Goal: Task Accomplishment & Management: Manage account settings

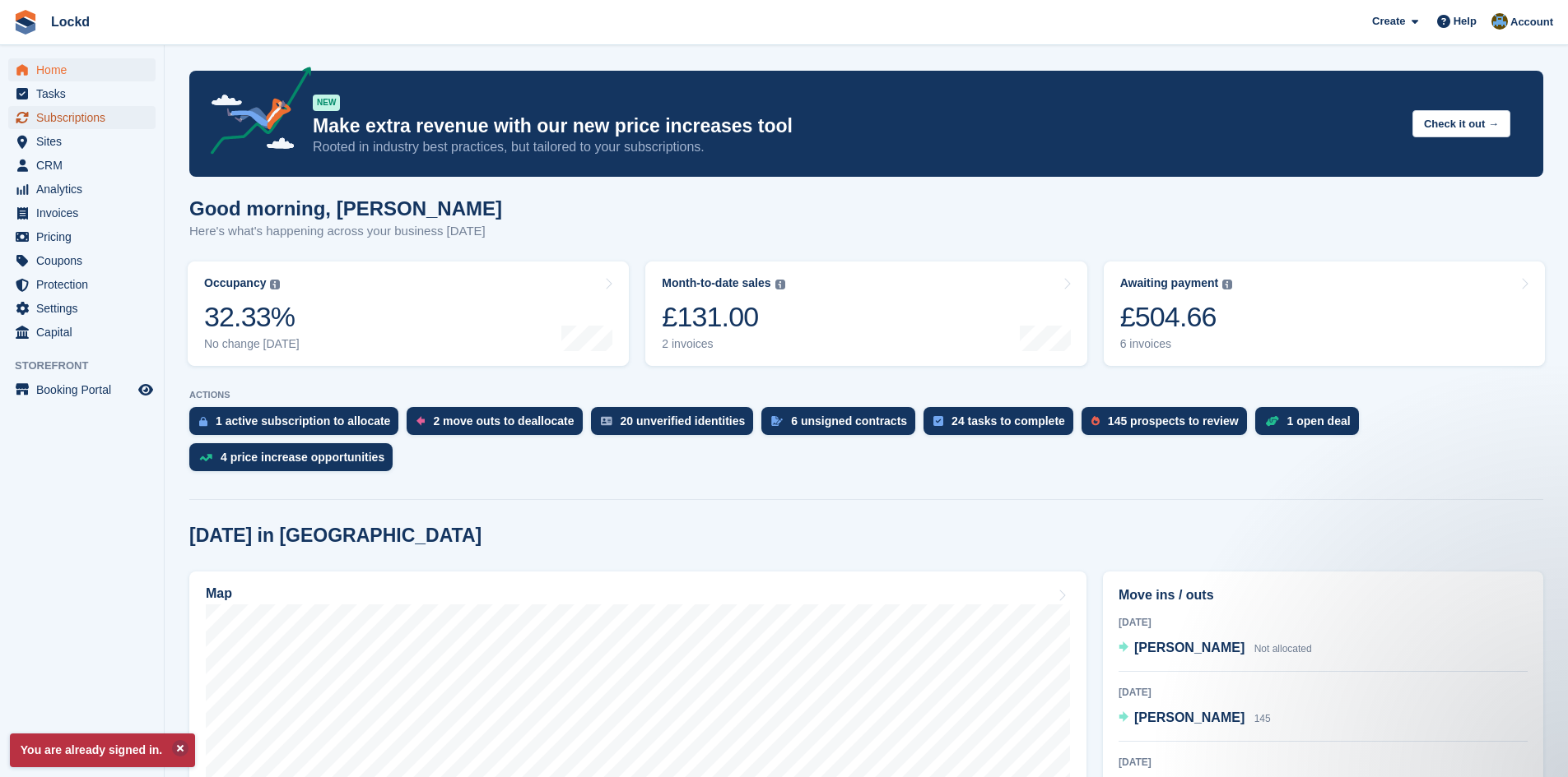
click at [70, 114] on span "Subscriptions" at bounding box center [86, 118] width 99 height 23
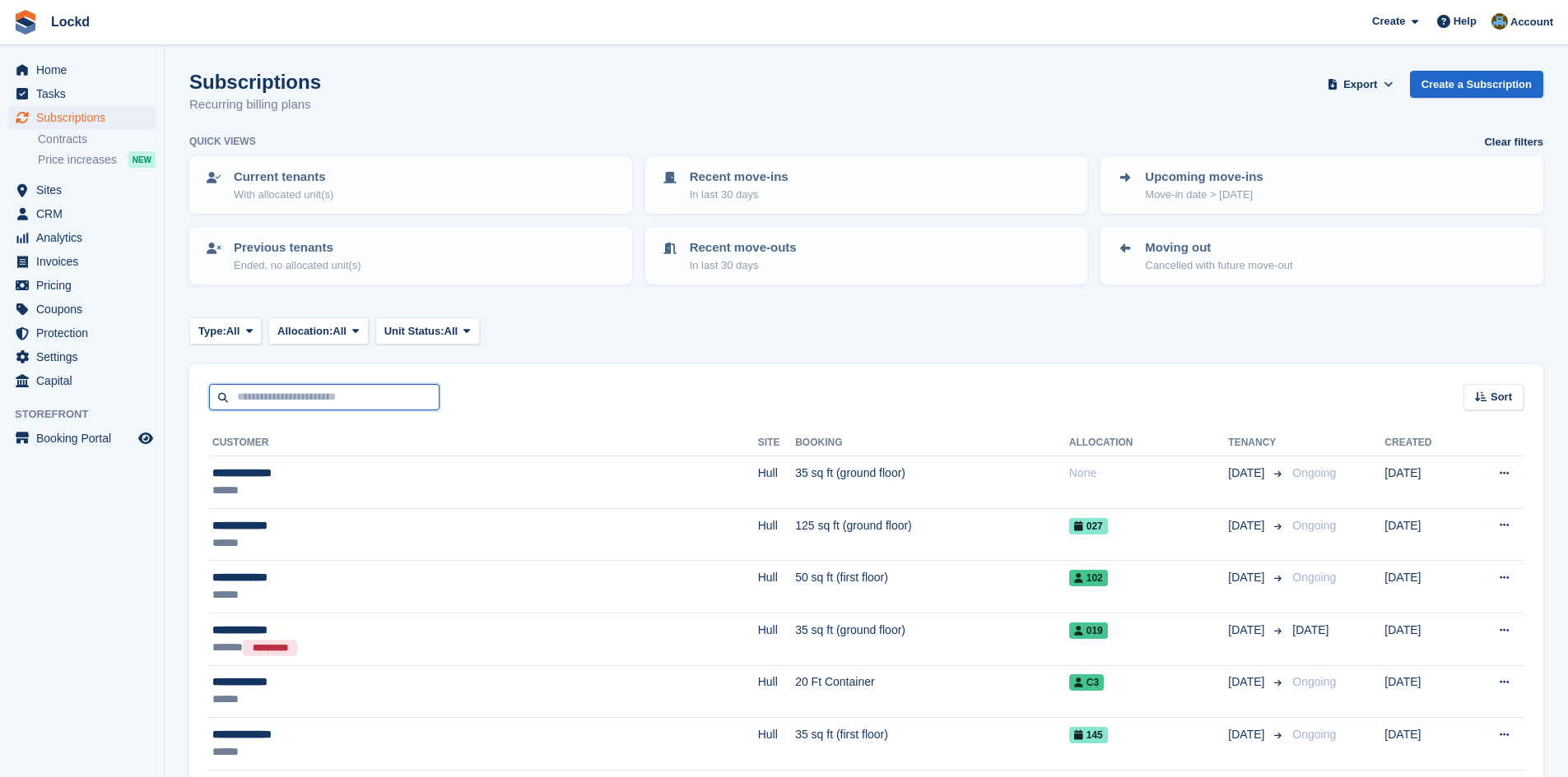
click at [278, 396] on input "text" at bounding box center [324, 397] width 231 height 27
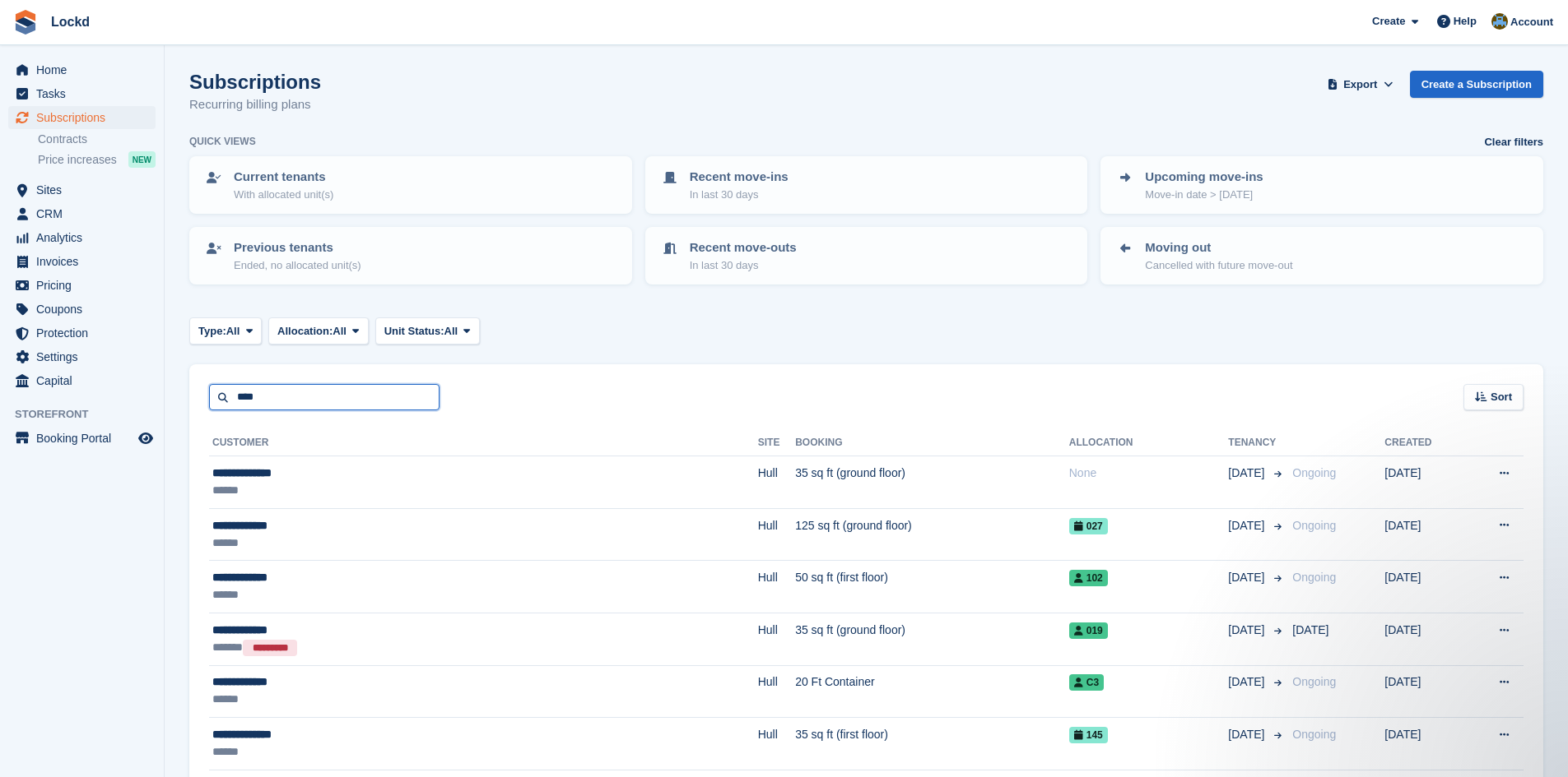
type input "****"
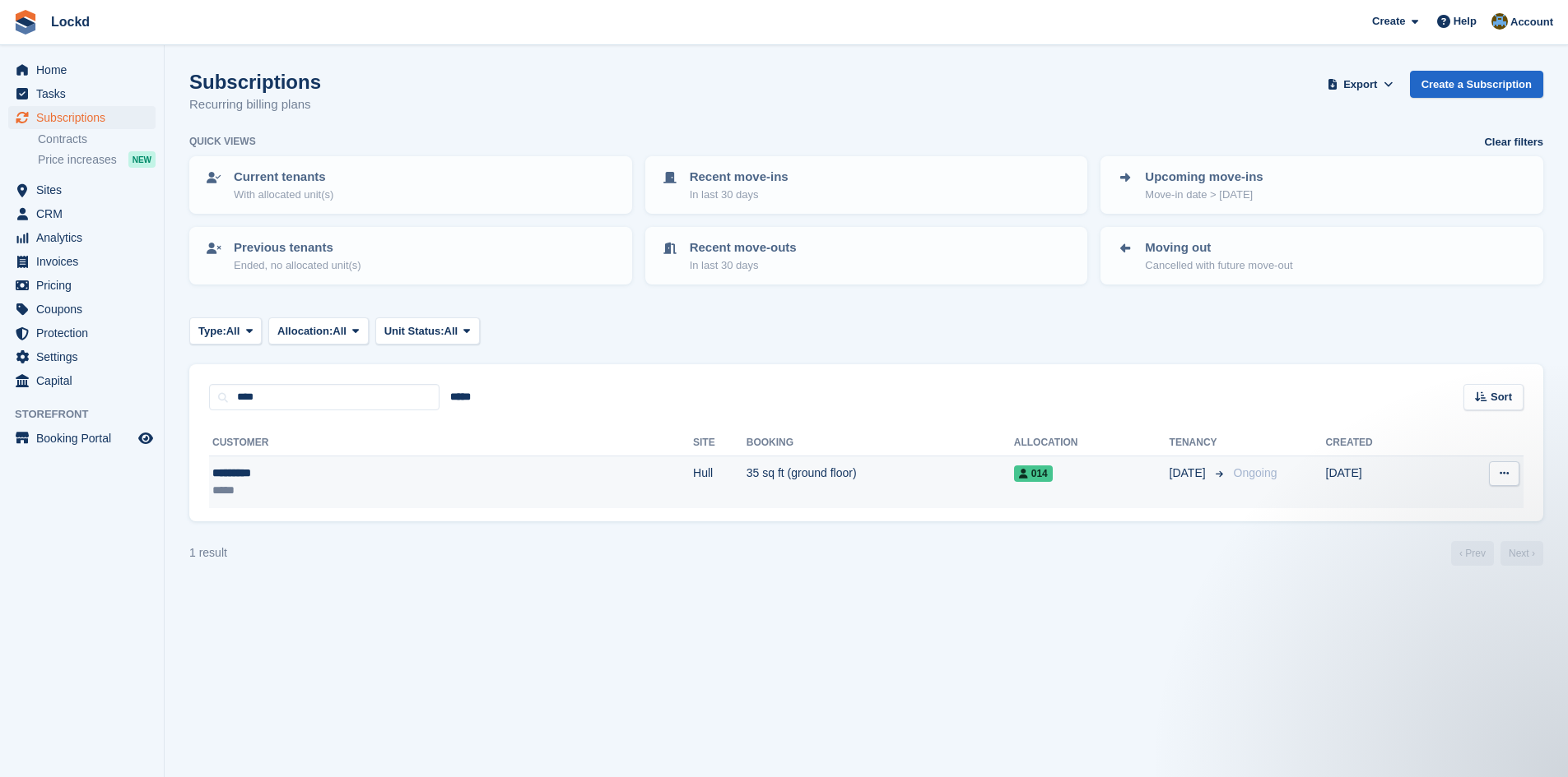
click at [1334, 480] on td "4 Jul" at bounding box center [1383, 482] width 114 height 51
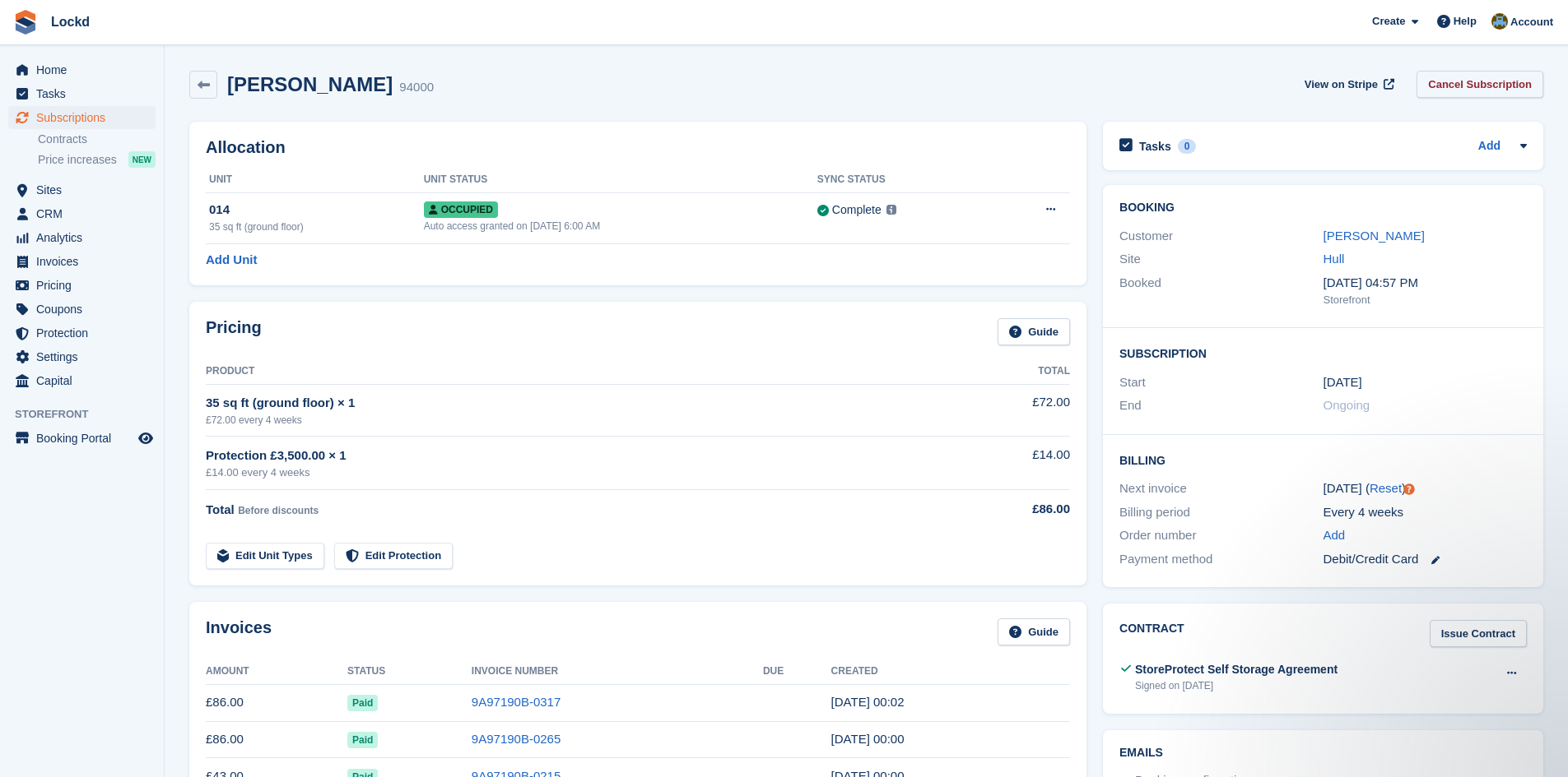
click at [1480, 78] on link "Cancel Subscription" at bounding box center [1480, 84] width 127 height 27
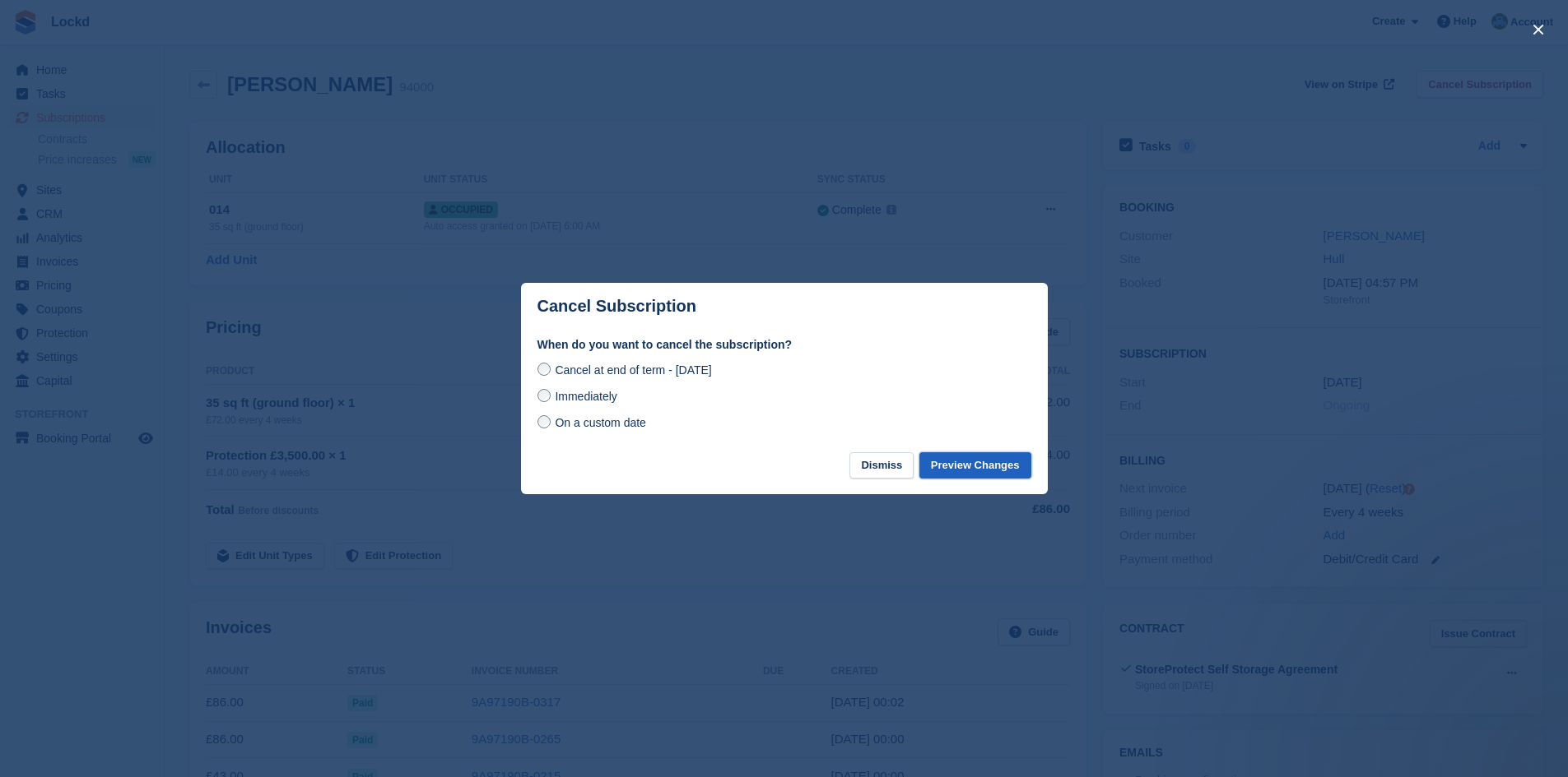
click at [982, 468] on button "Preview Changes" at bounding box center [976, 465] width 112 height 27
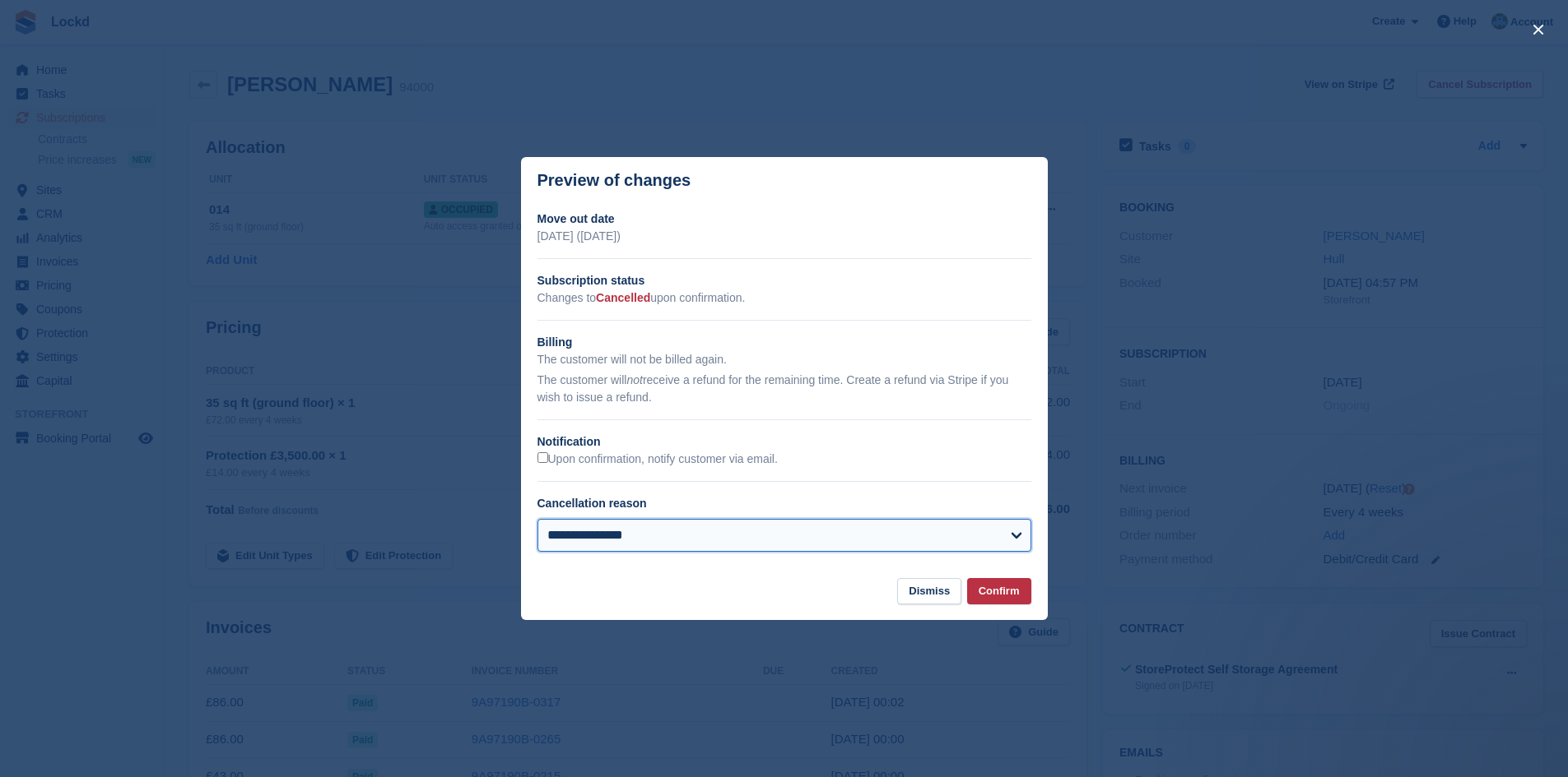
click at [856, 544] on select "**********" at bounding box center [784, 535] width 493 height 33
select select "*****"
click at [537, 520] on select "**********" at bounding box center [784, 535] width 493 height 33
click at [1009, 592] on button "Confirm" at bounding box center [999, 591] width 64 height 27
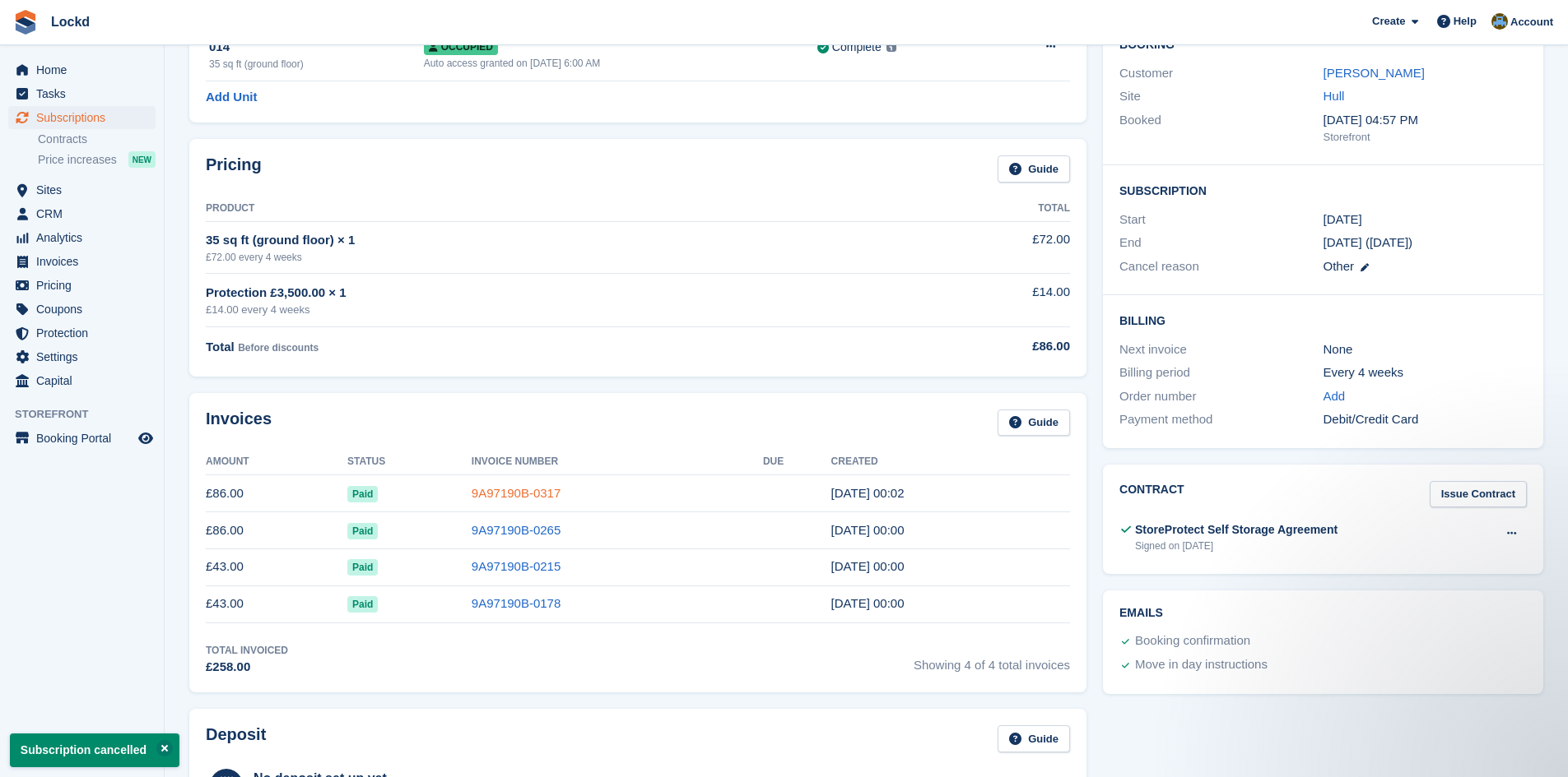
click at [507, 489] on link "9A97190B-0317" at bounding box center [516, 492] width 89 height 14
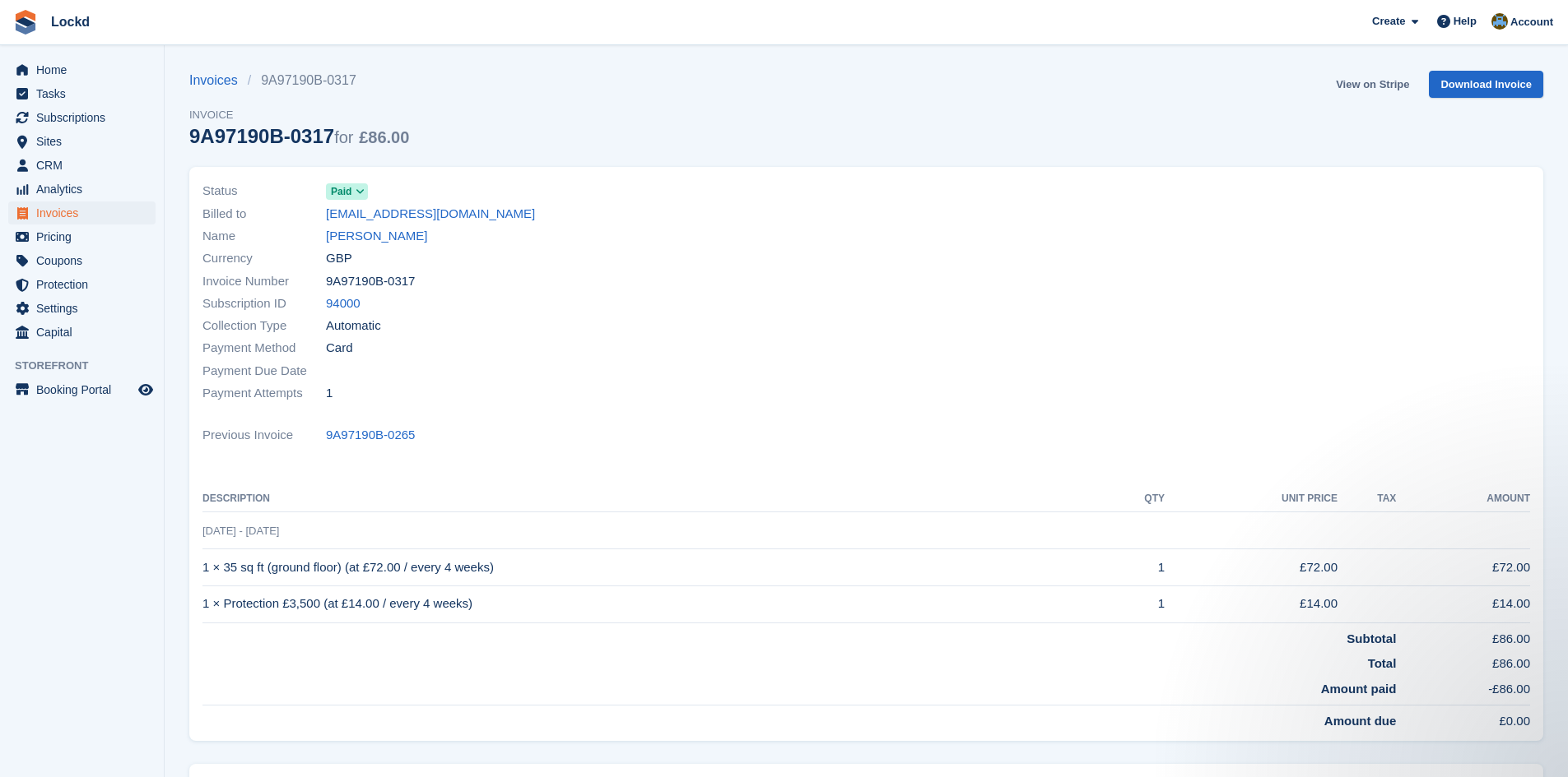
click at [1369, 81] on link "View on Stripe" at bounding box center [1372, 84] width 86 height 27
click at [52, 114] on span "Subscriptions" at bounding box center [86, 118] width 99 height 23
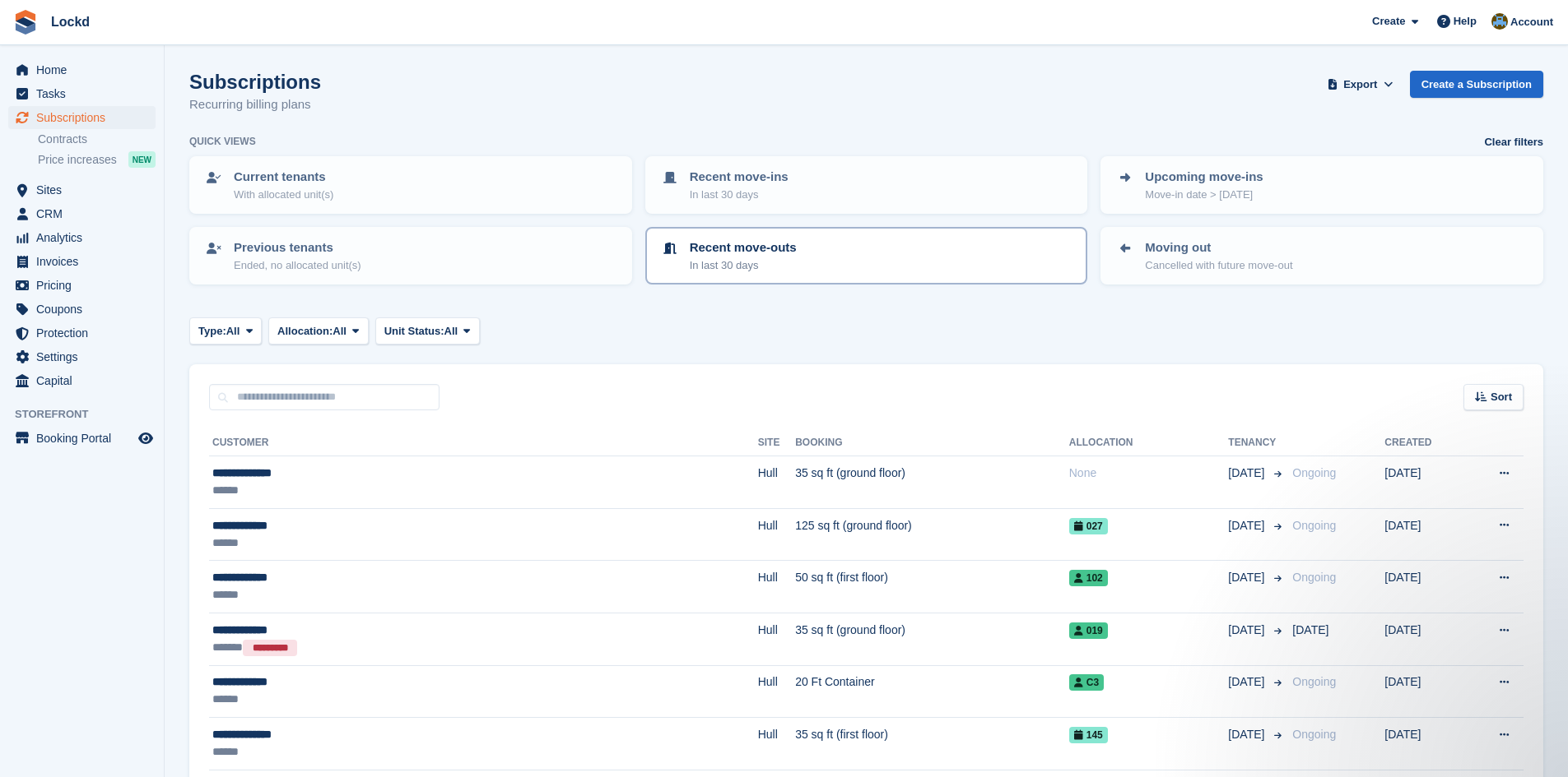
click at [806, 246] on div "Recent move-outs In last 30 days" at bounding box center [866, 255] width 413 height 35
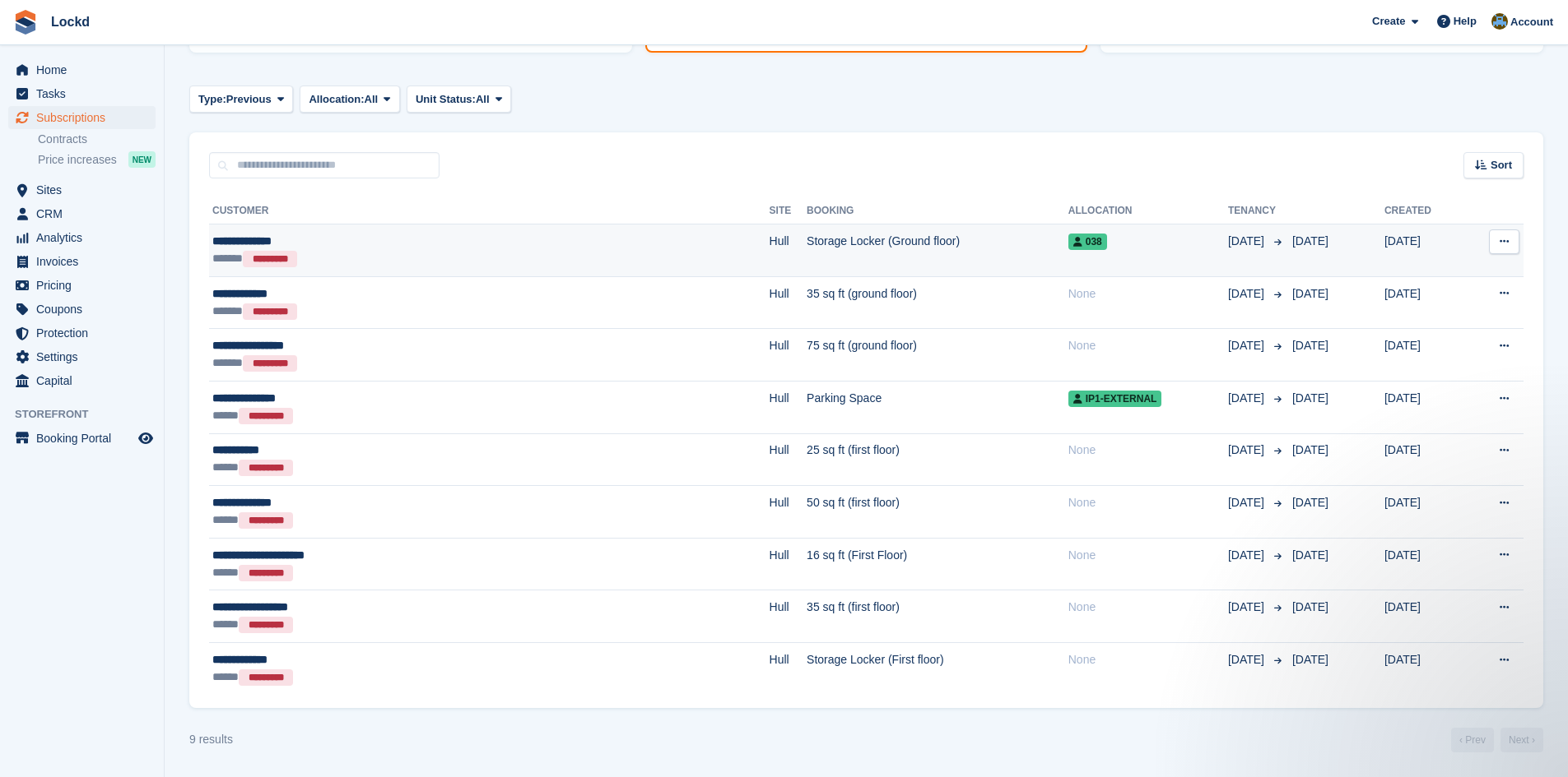
click at [923, 241] on td "Storage Locker (Ground floor)" at bounding box center [937, 250] width 262 height 52
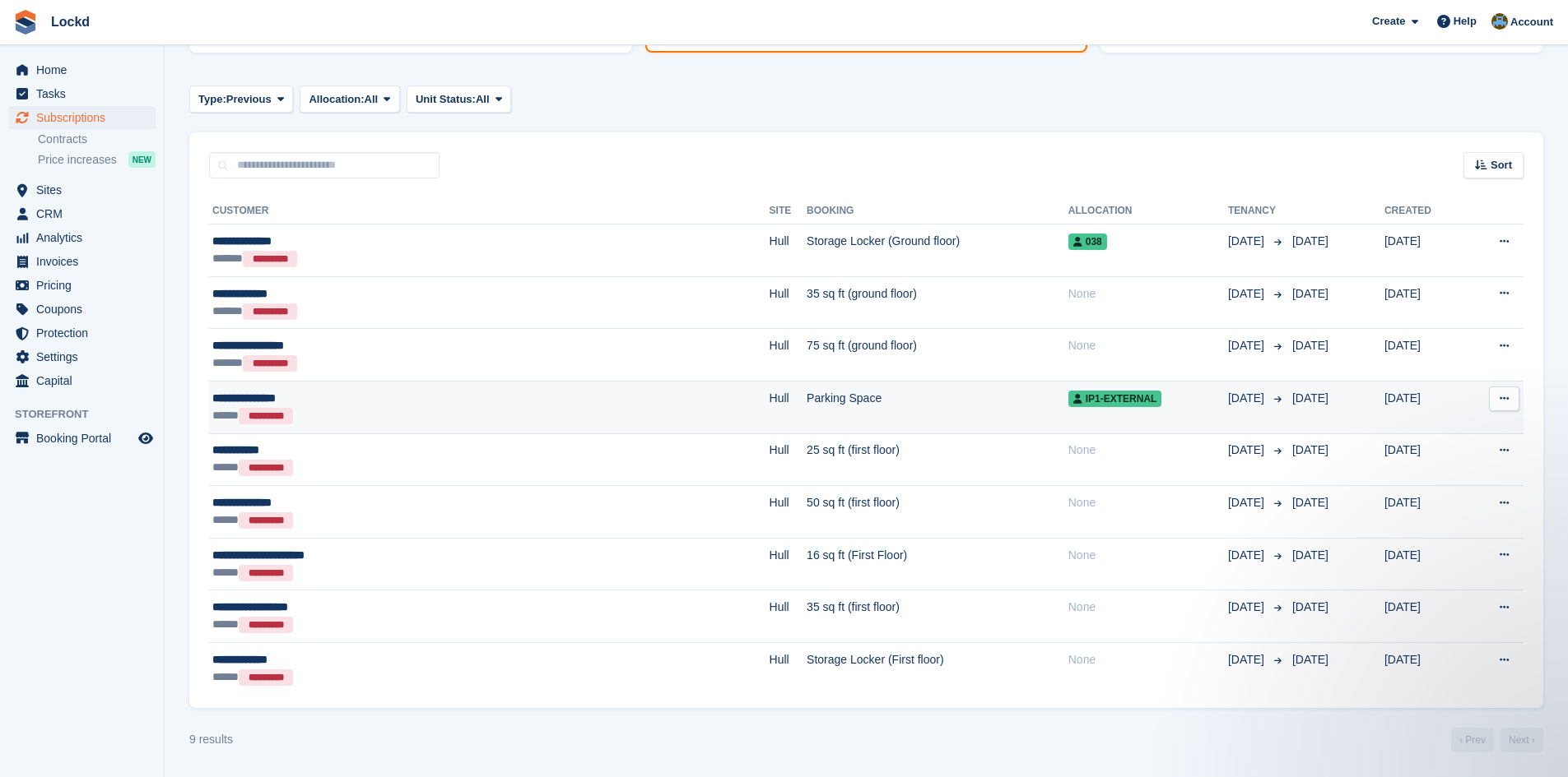
click at [1068, 396] on span "IP1-External" at bounding box center [1115, 399] width 93 height 17
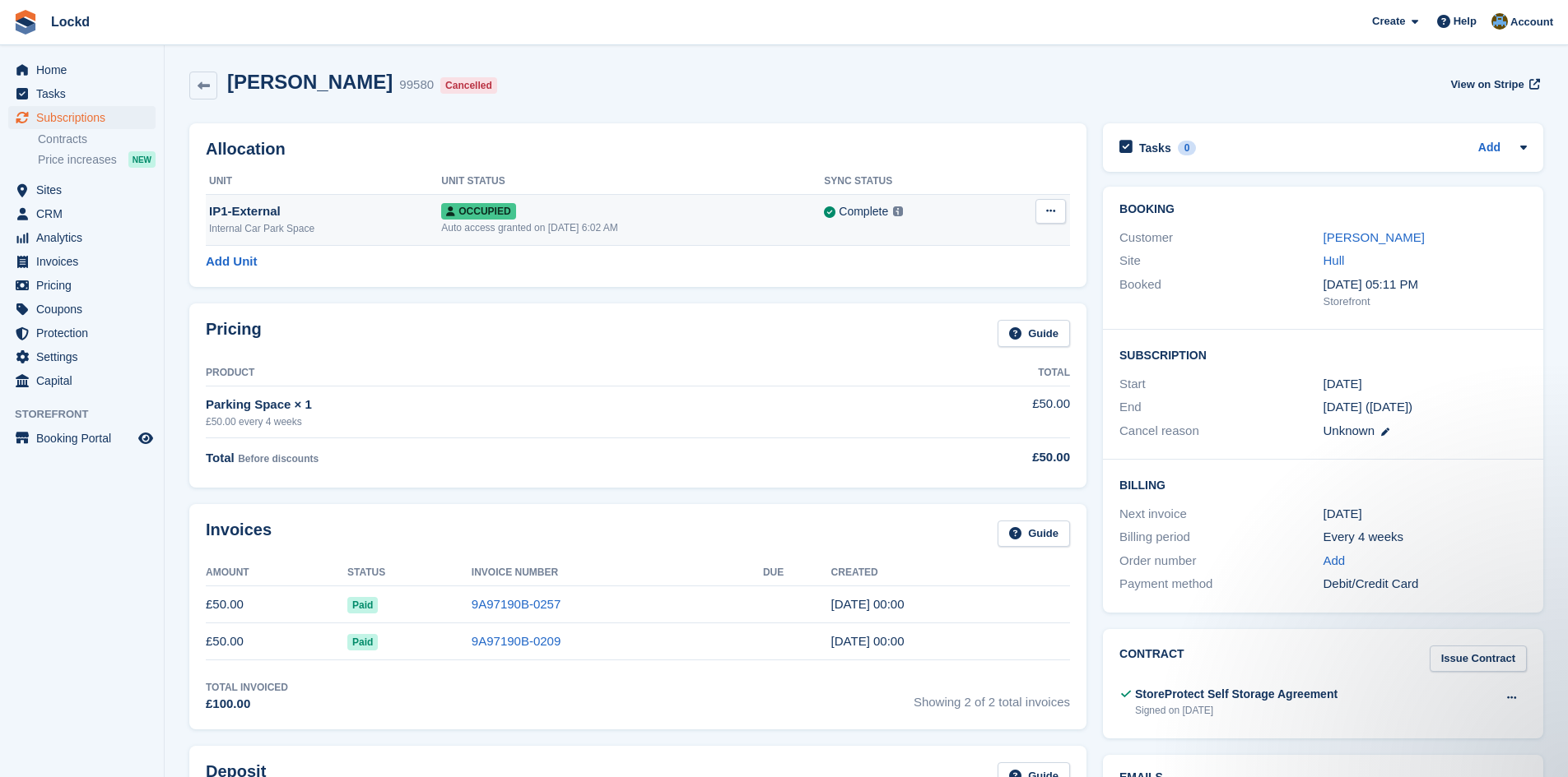
click at [1050, 217] on icon at bounding box center [1050, 210] width 9 height 10
click at [986, 162] on div "Allocation Unit Unit Status Sync Status IP1-External Internal Car Park Space Oc…" at bounding box center [638, 205] width 897 height 163
click at [1041, 210] on button at bounding box center [1050, 211] width 31 height 24
click at [943, 280] on p "Deallocate" at bounding box center [986, 278] width 143 height 21
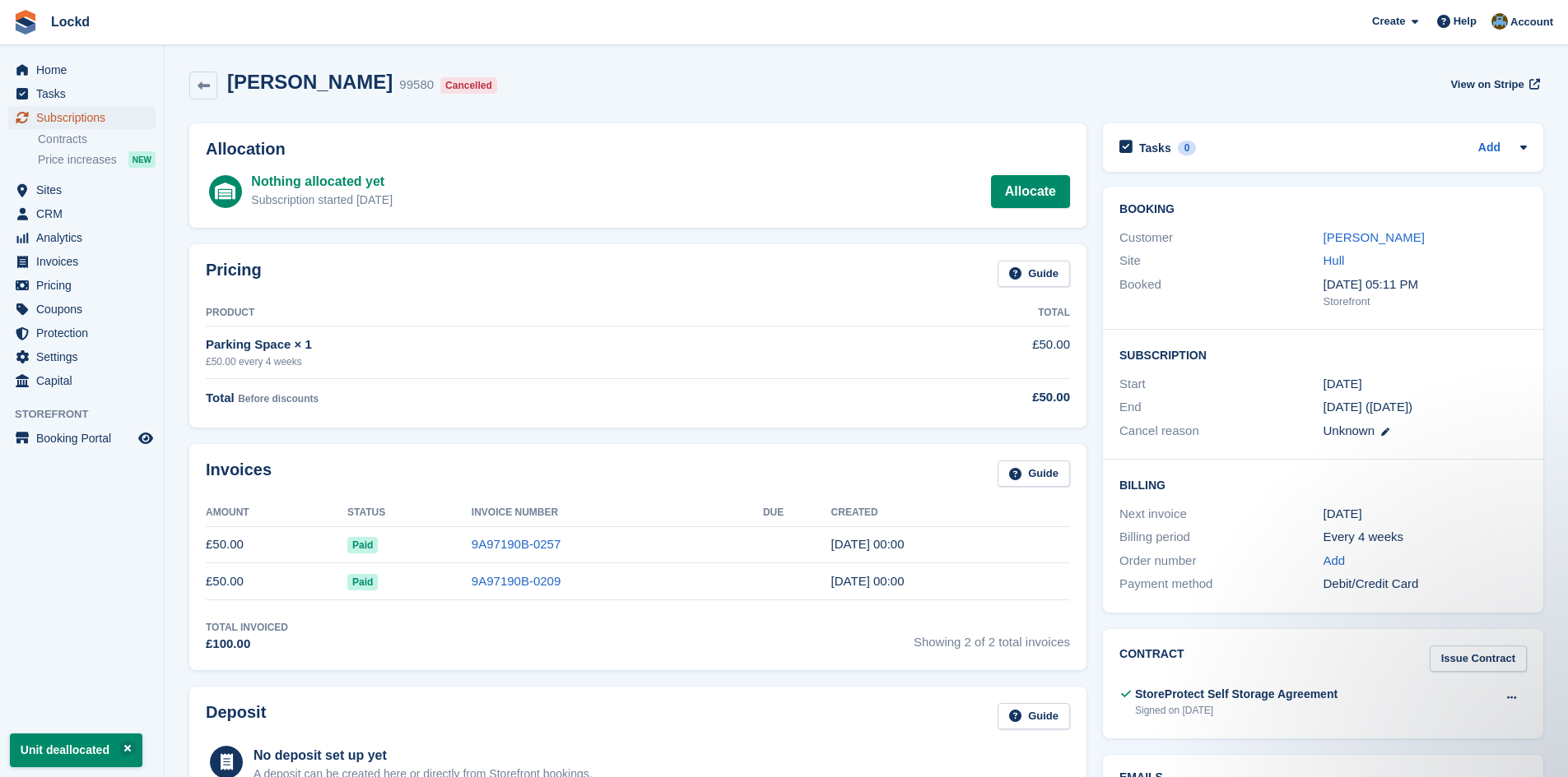
click at [59, 114] on span "Subscriptions" at bounding box center [86, 118] width 99 height 23
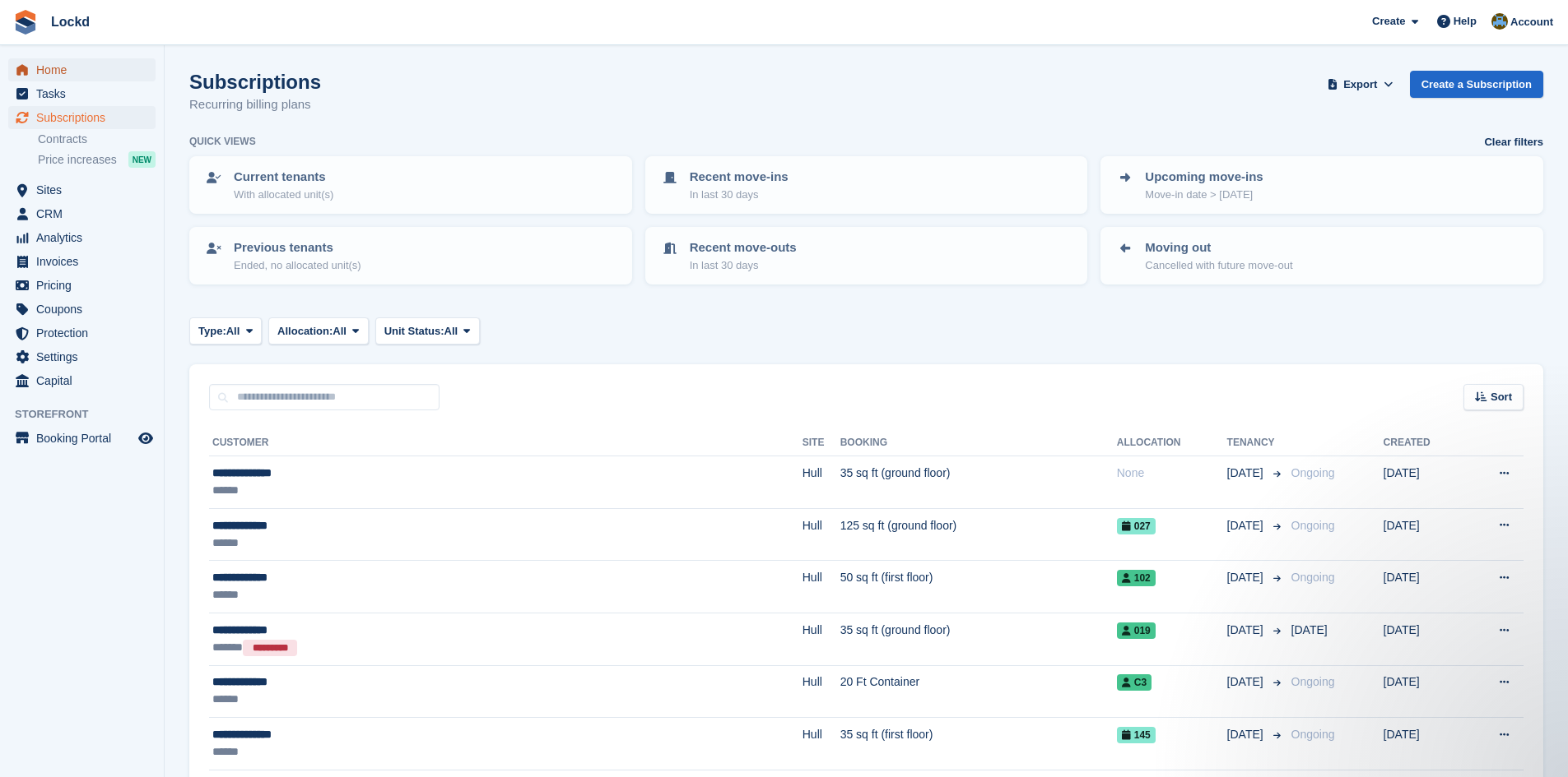
click at [60, 69] on span "Home" at bounding box center [86, 70] width 99 height 23
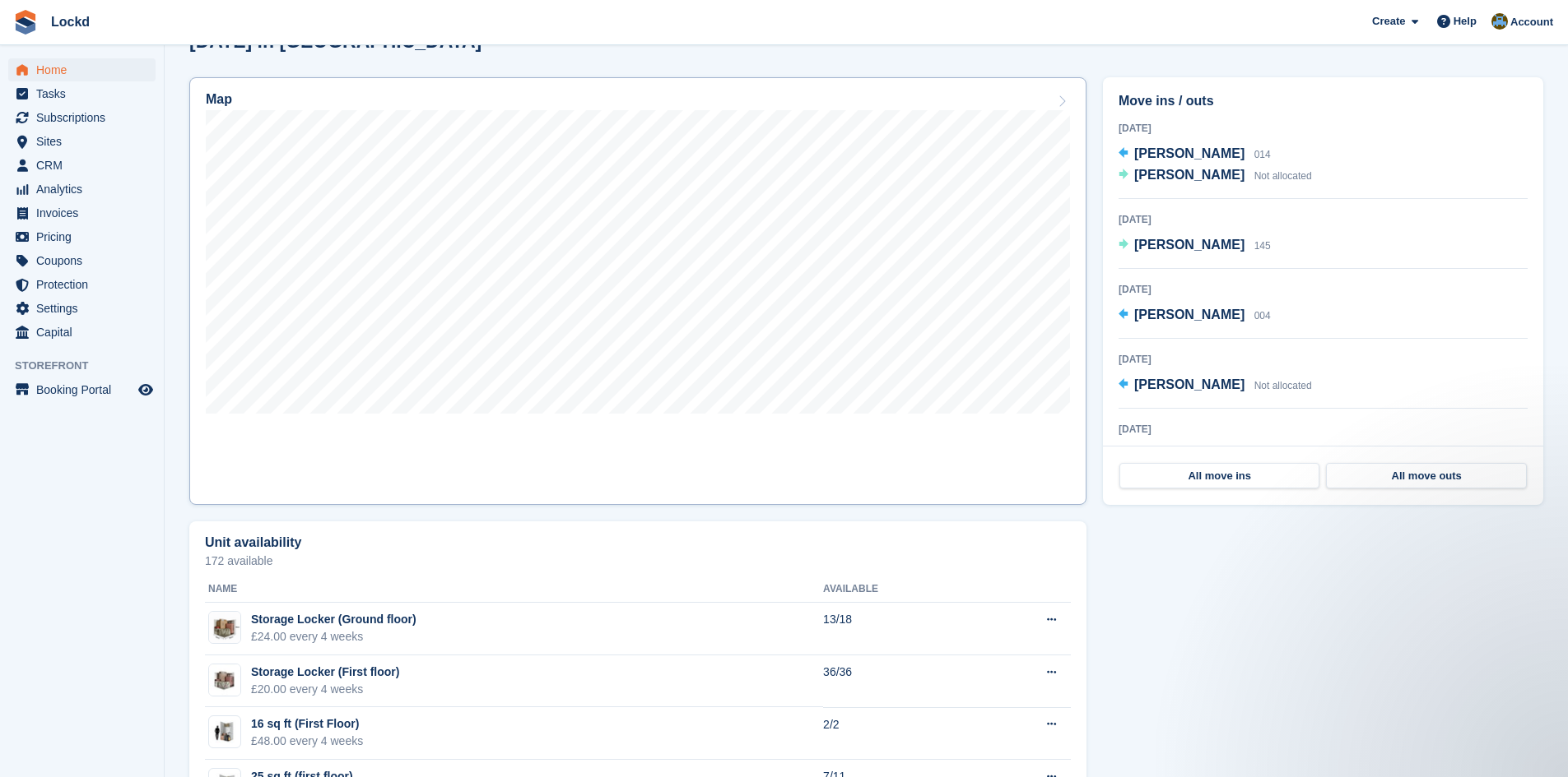
scroll to position [493, 0]
click at [1173, 148] on span "[PERSON_NAME]" at bounding box center [1190, 154] width 110 height 14
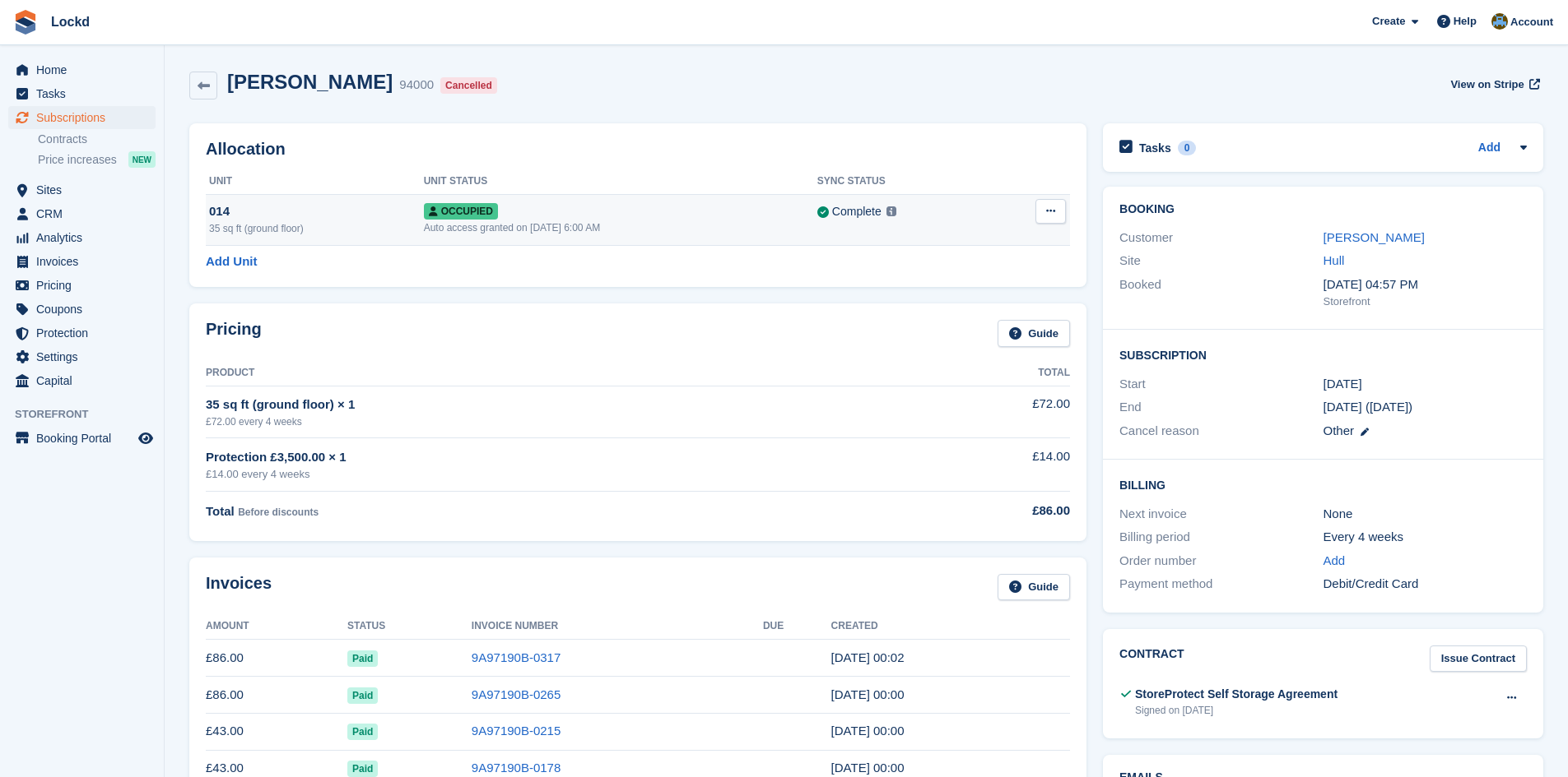
click at [1057, 207] on button at bounding box center [1050, 211] width 31 height 24
click at [949, 283] on p "Deallocate" at bounding box center [986, 278] width 143 height 21
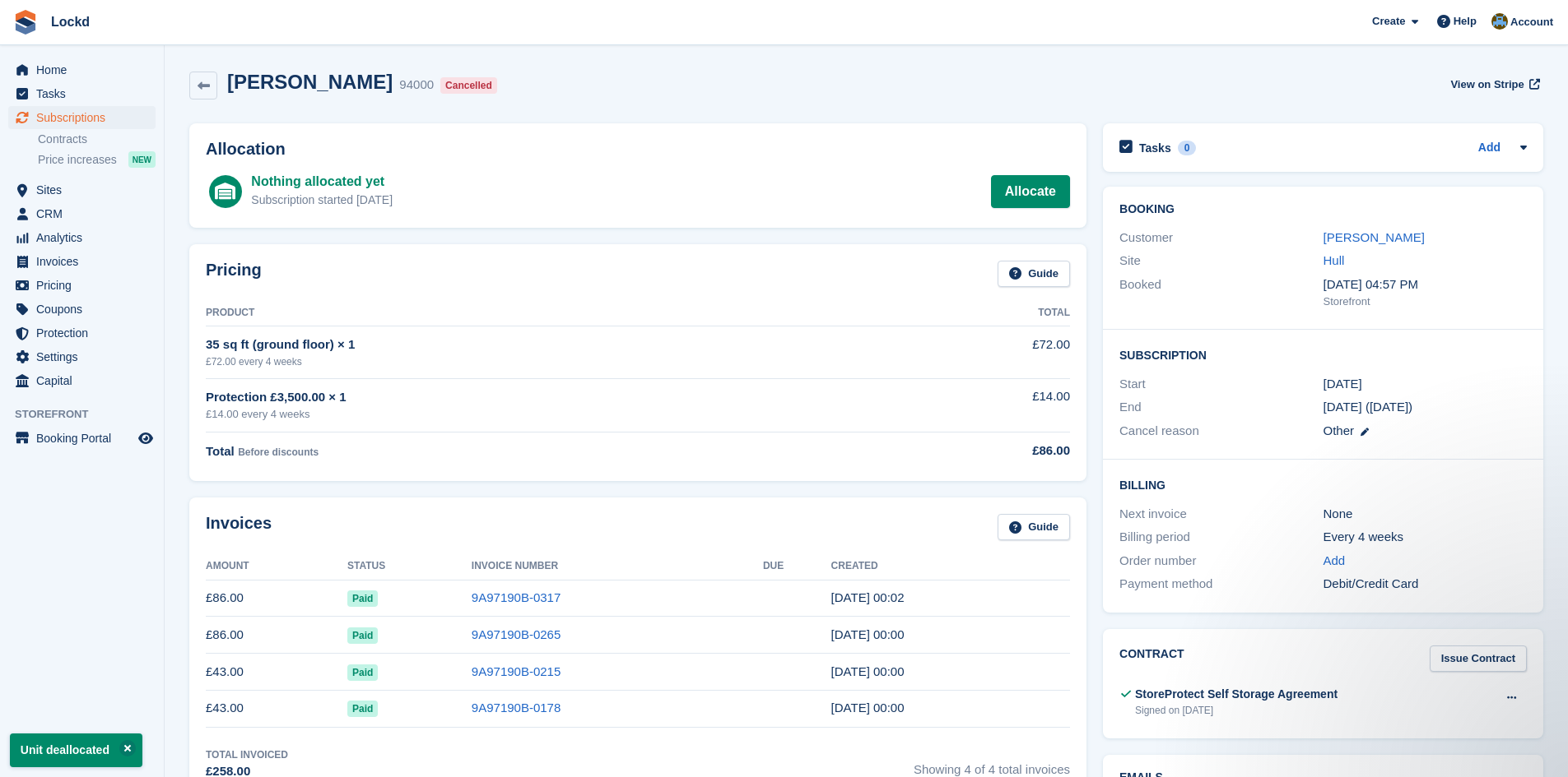
scroll to position [82, 0]
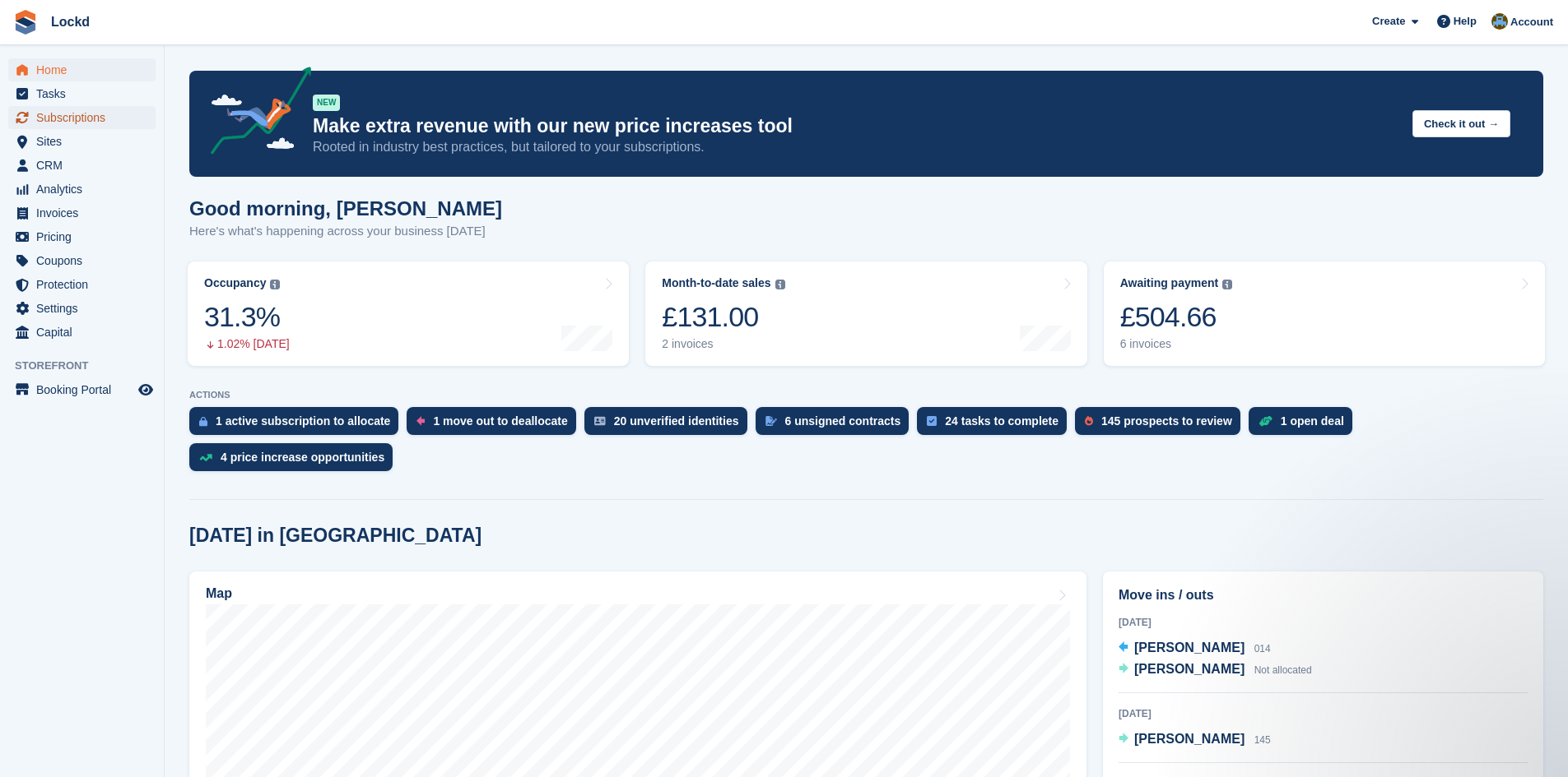
click at [65, 116] on span "Subscriptions" at bounding box center [86, 118] width 99 height 23
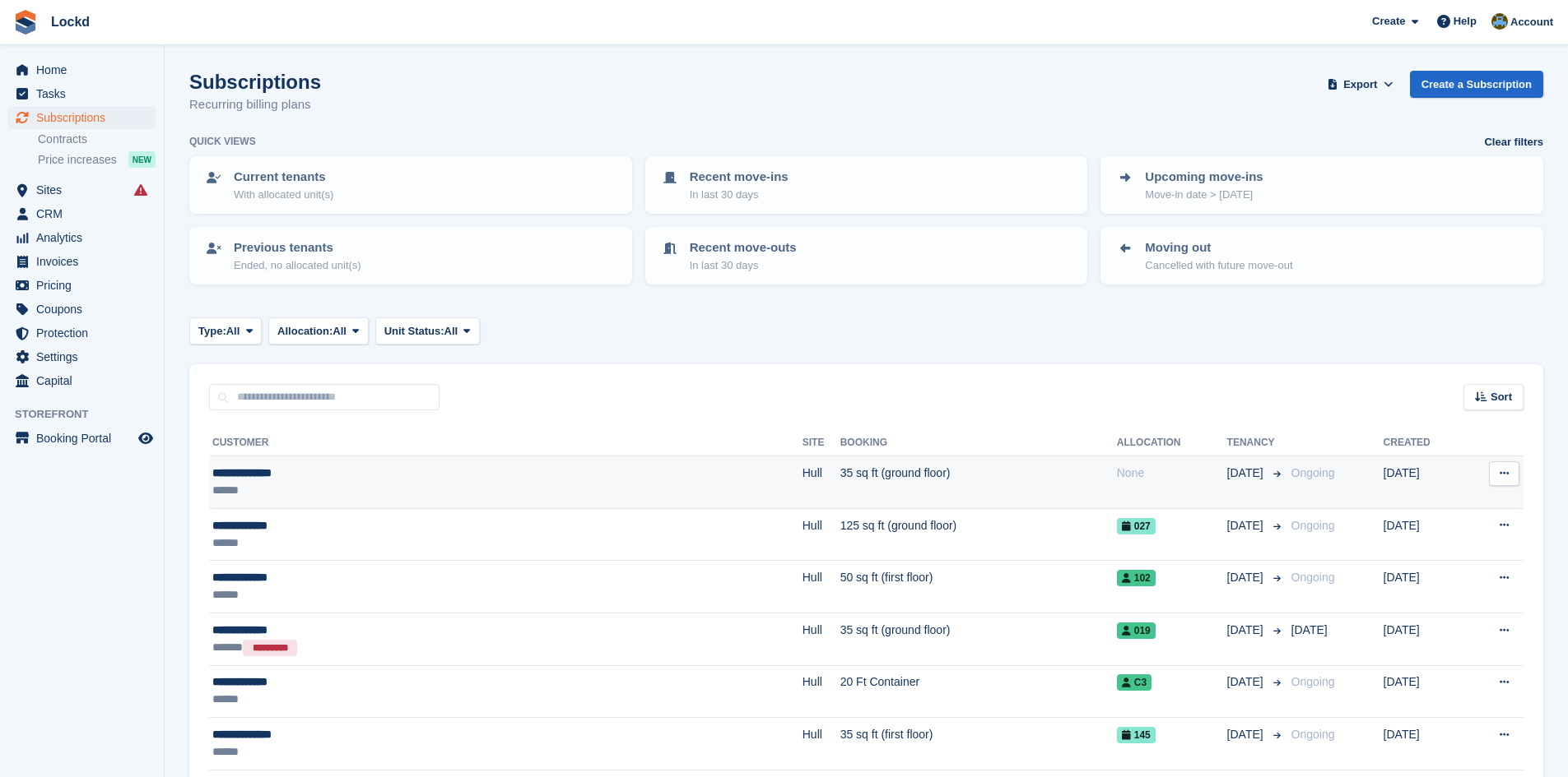
click at [845, 481] on td "35 sq ft (ground floor)" at bounding box center [978, 483] width 277 height 52
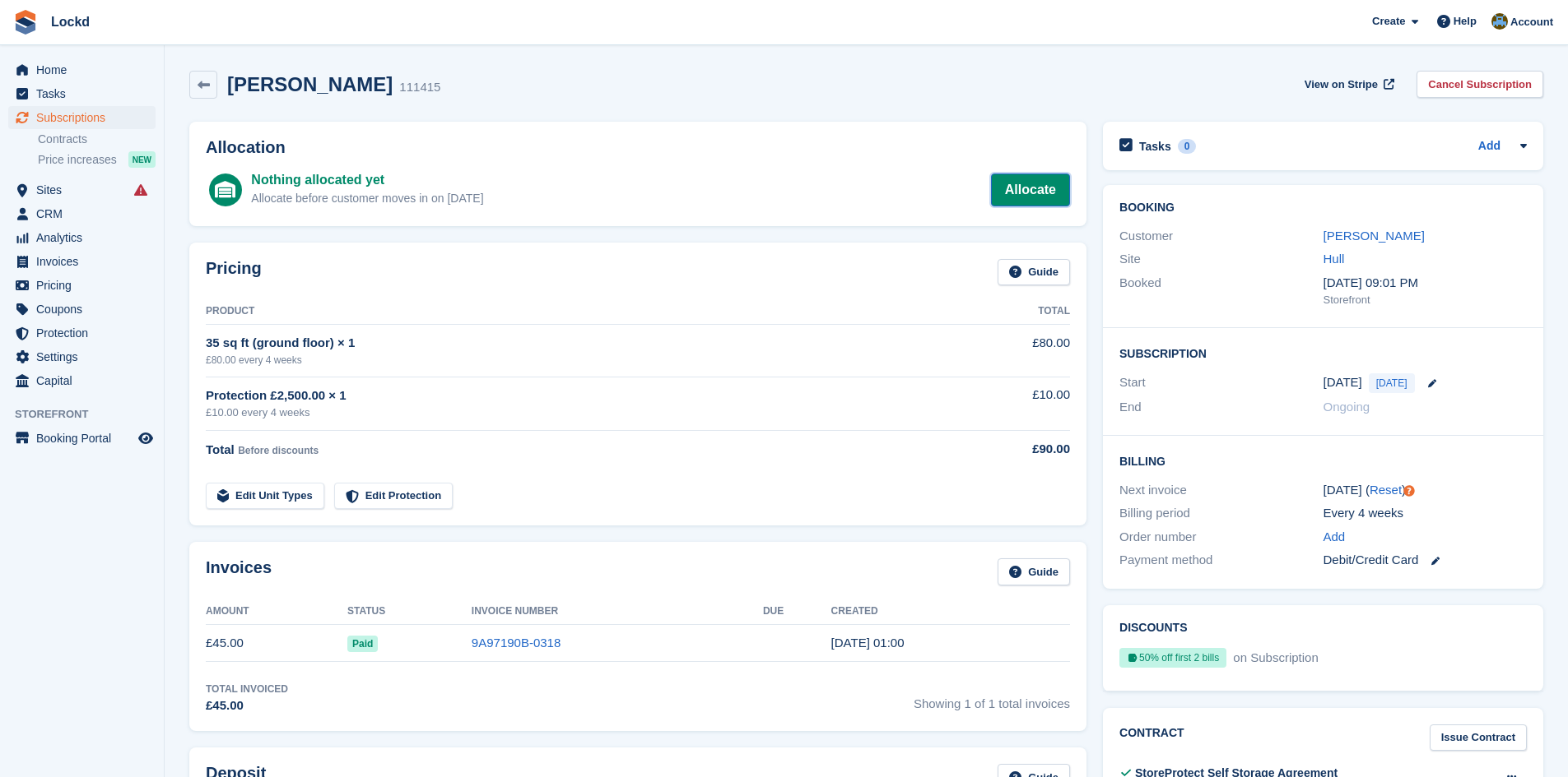
click at [1045, 191] on link "Allocate" at bounding box center [1030, 190] width 79 height 33
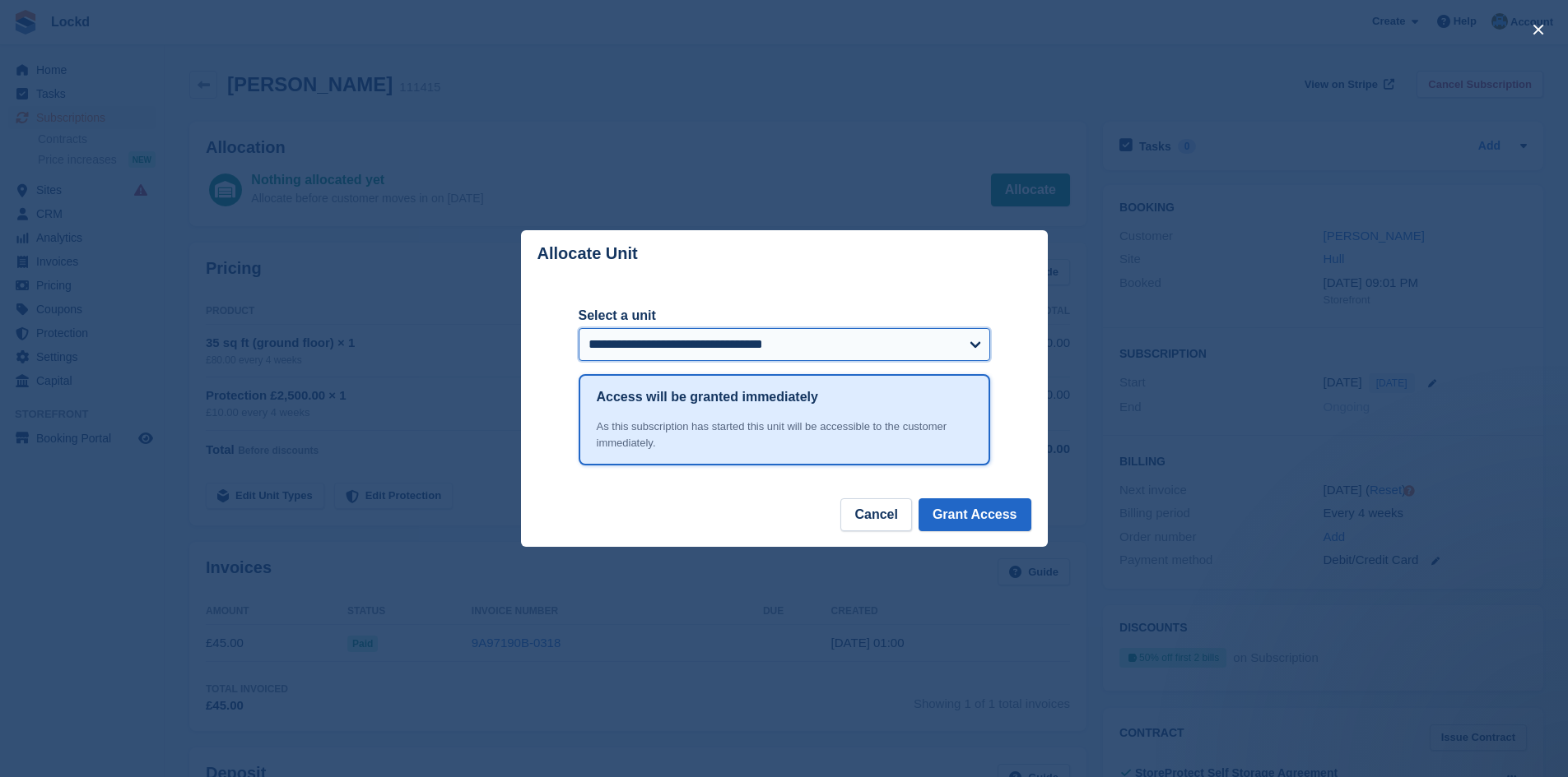
click at [840, 346] on select "**********" at bounding box center [784, 344] width 411 height 33
select select "******"
click at [578, 330] on select "**********" at bounding box center [784, 344] width 411 height 33
click at [967, 515] on button "Grant Access" at bounding box center [975, 515] width 113 height 33
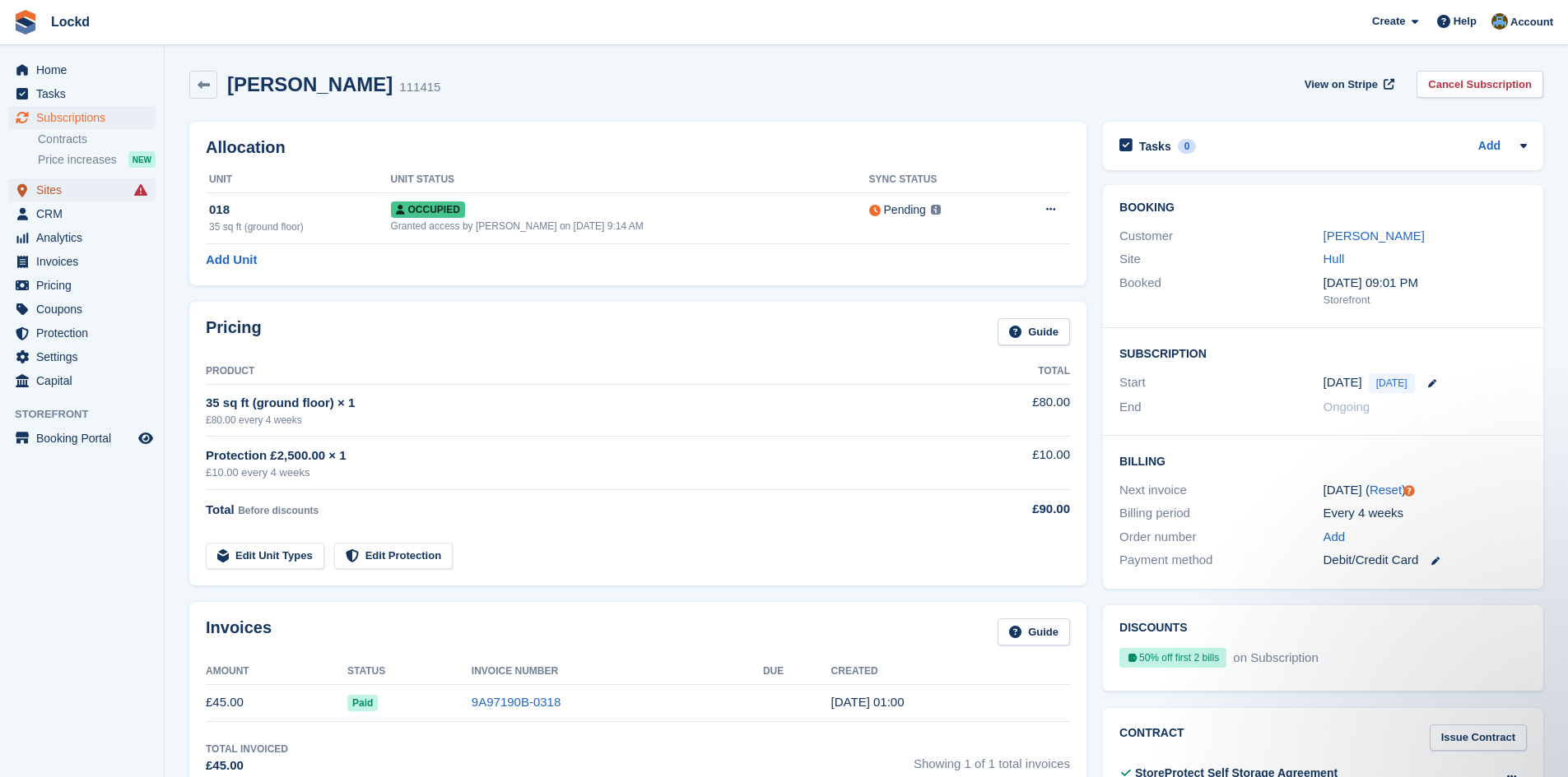
click at [66, 197] on span "Sites" at bounding box center [86, 190] width 99 height 23
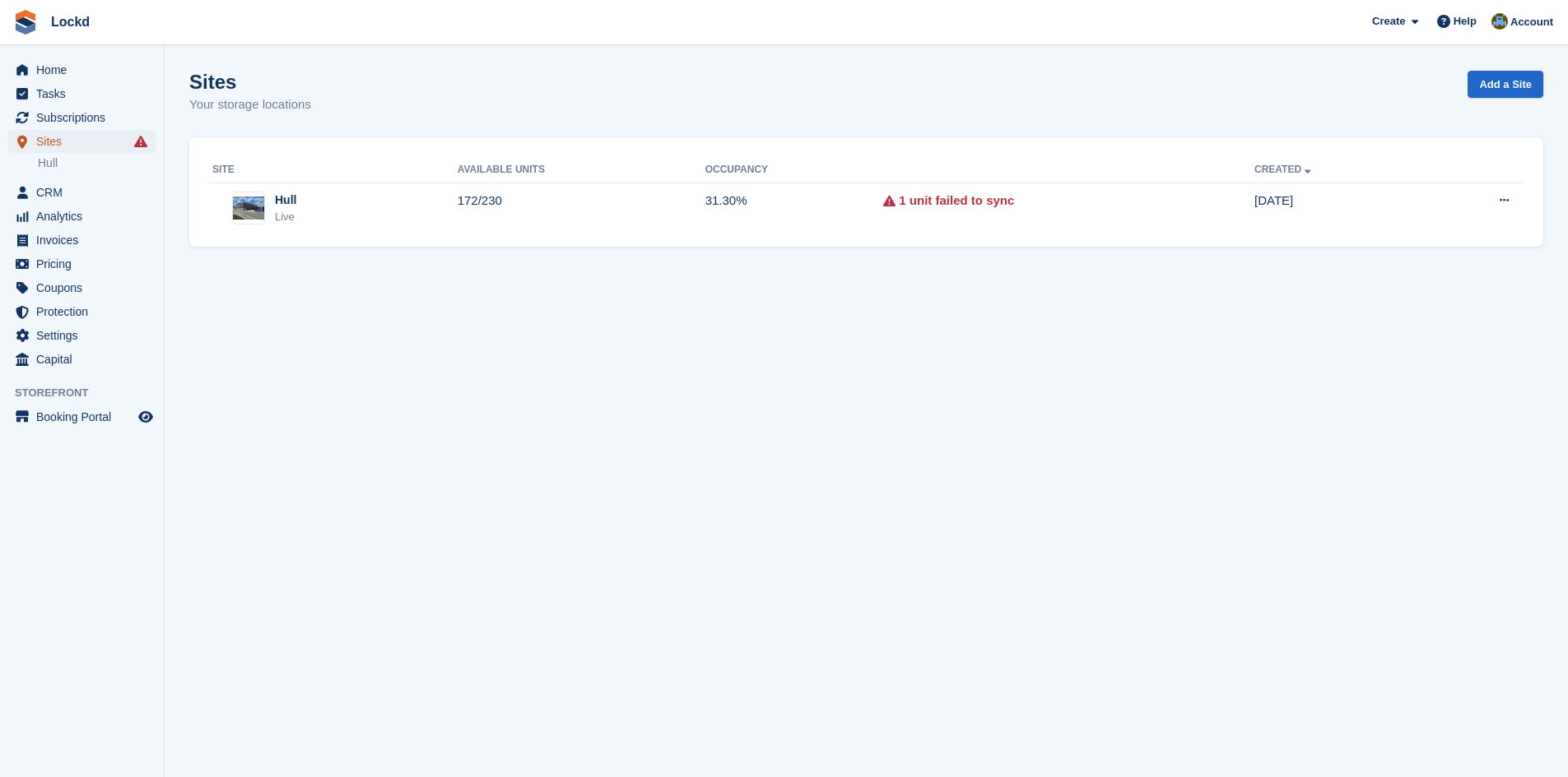
click at [81, 145] on span "Sites" at bounding box center [86, 141] width 99 height 23
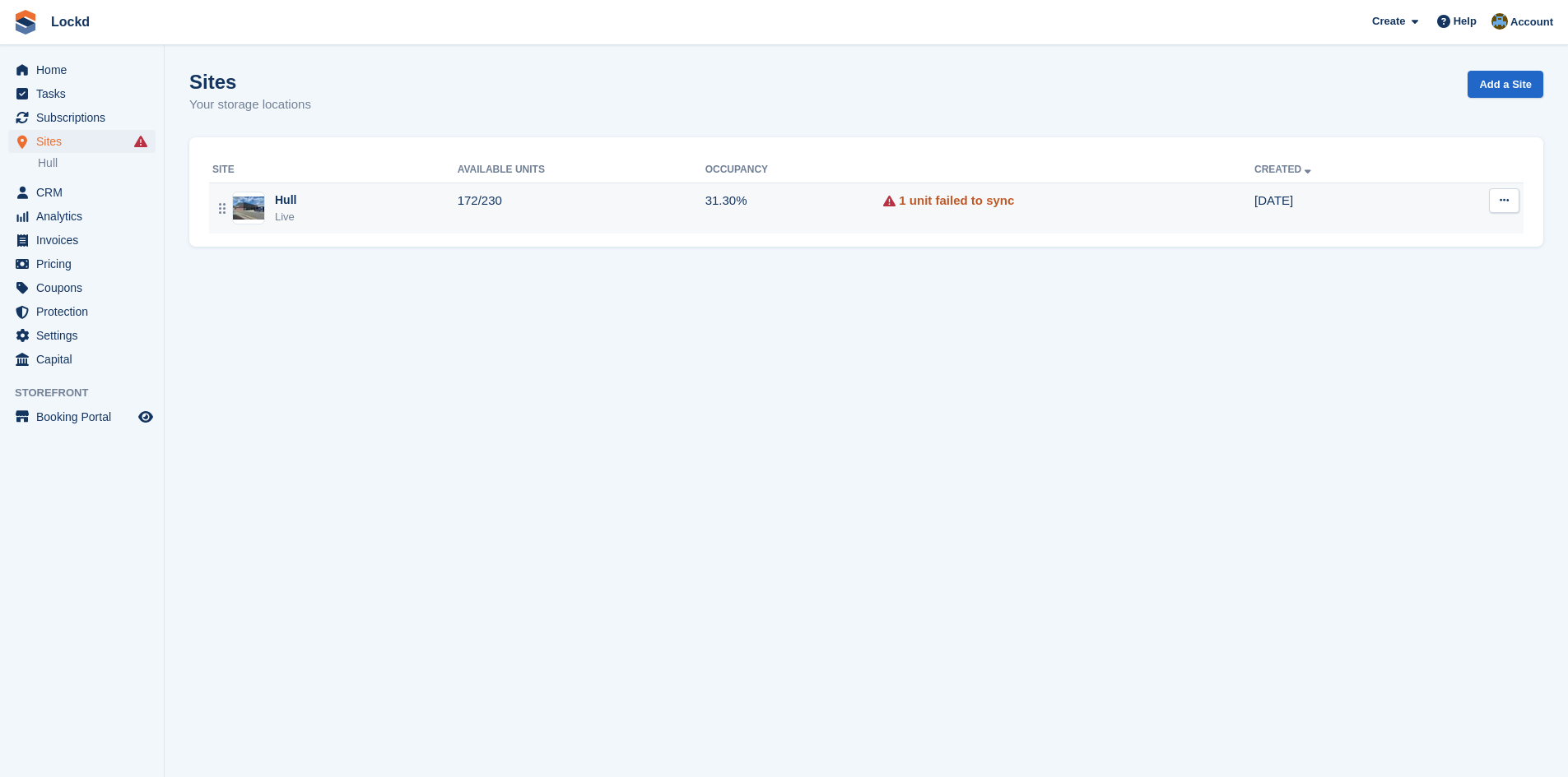
click at [941, 202] on link "1 unit failed to sync" at bounding box center [956, 201] width 115 height 19
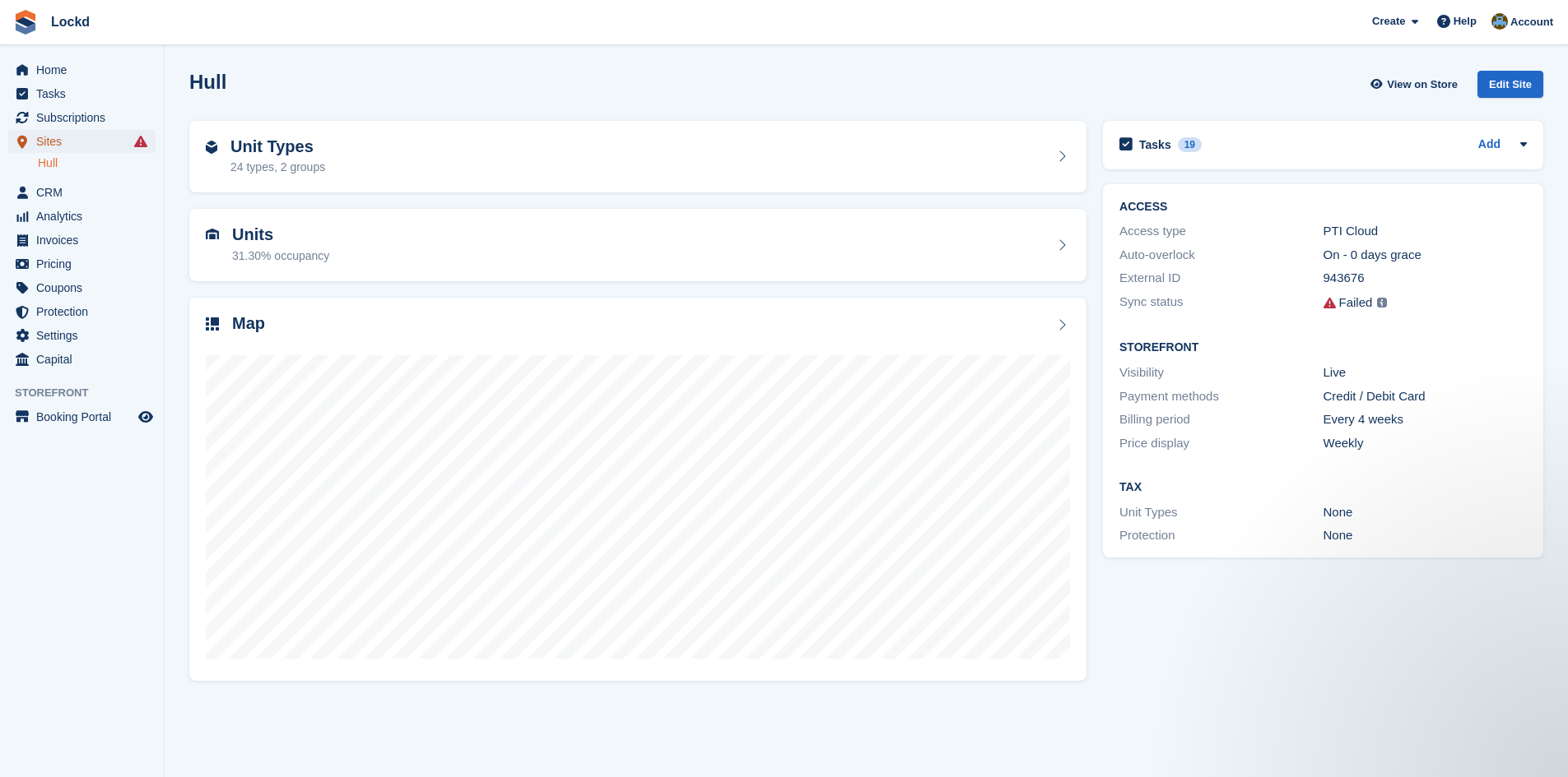
click at [59, 142] on span "Sites" at bounding box center [86, 141] width 99 height 23
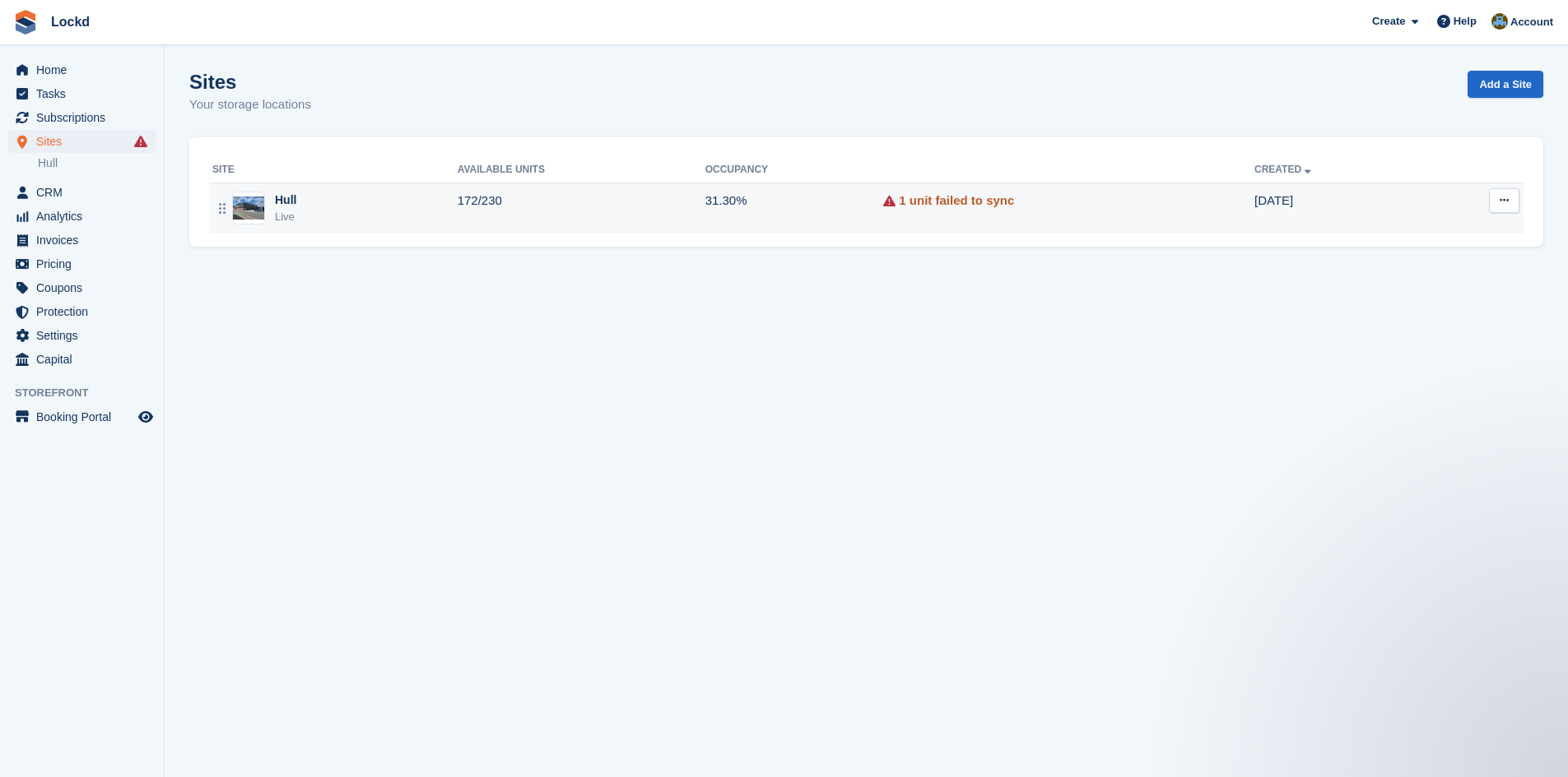
click at [981, 200] on link "1 unit failed to sync" at bounding box center [956, 201] width 115 height 19
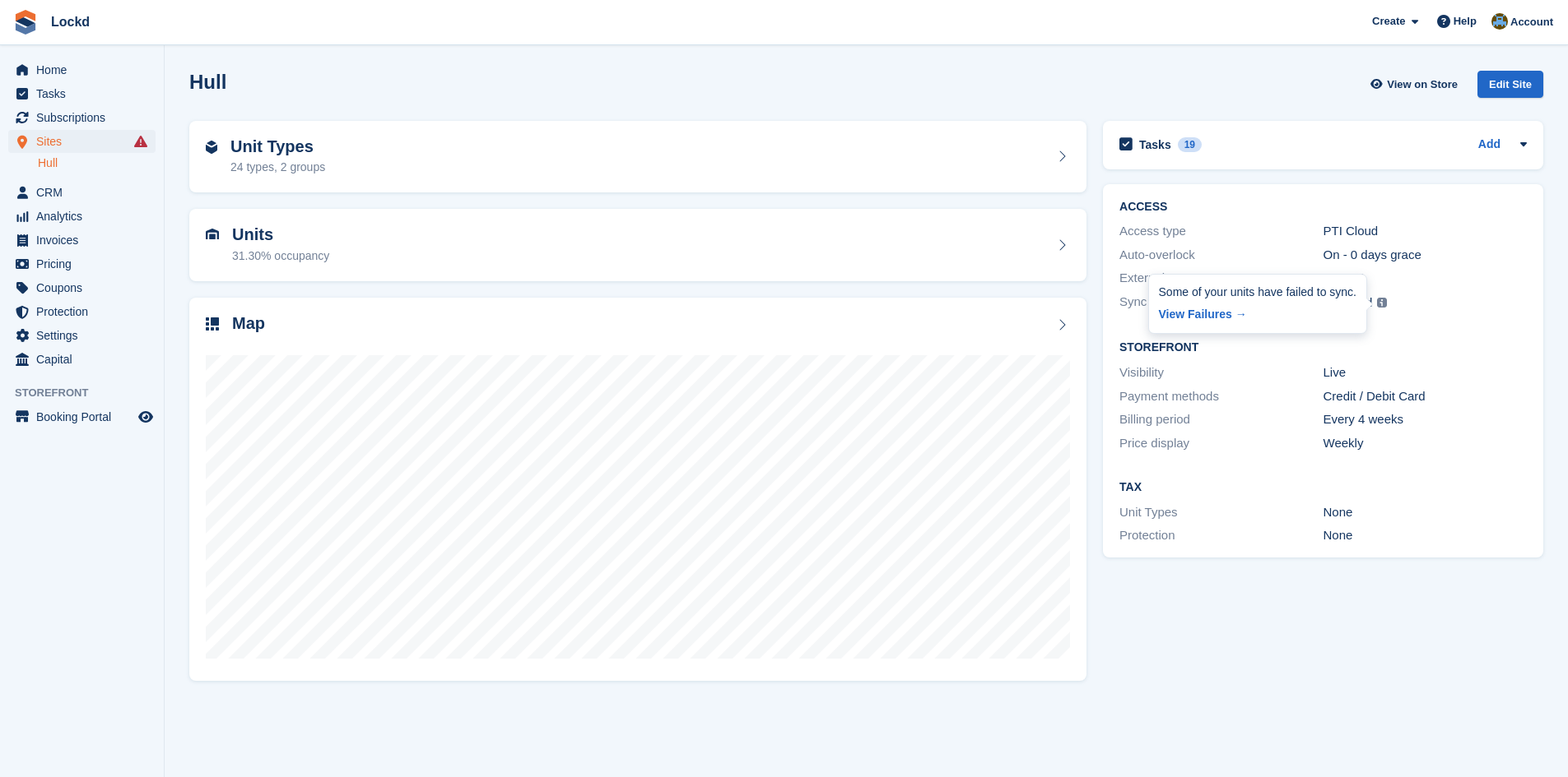
click at [1347, 307] on link "View Failures →" at bounding box center [1257, 311] width 197 height 23
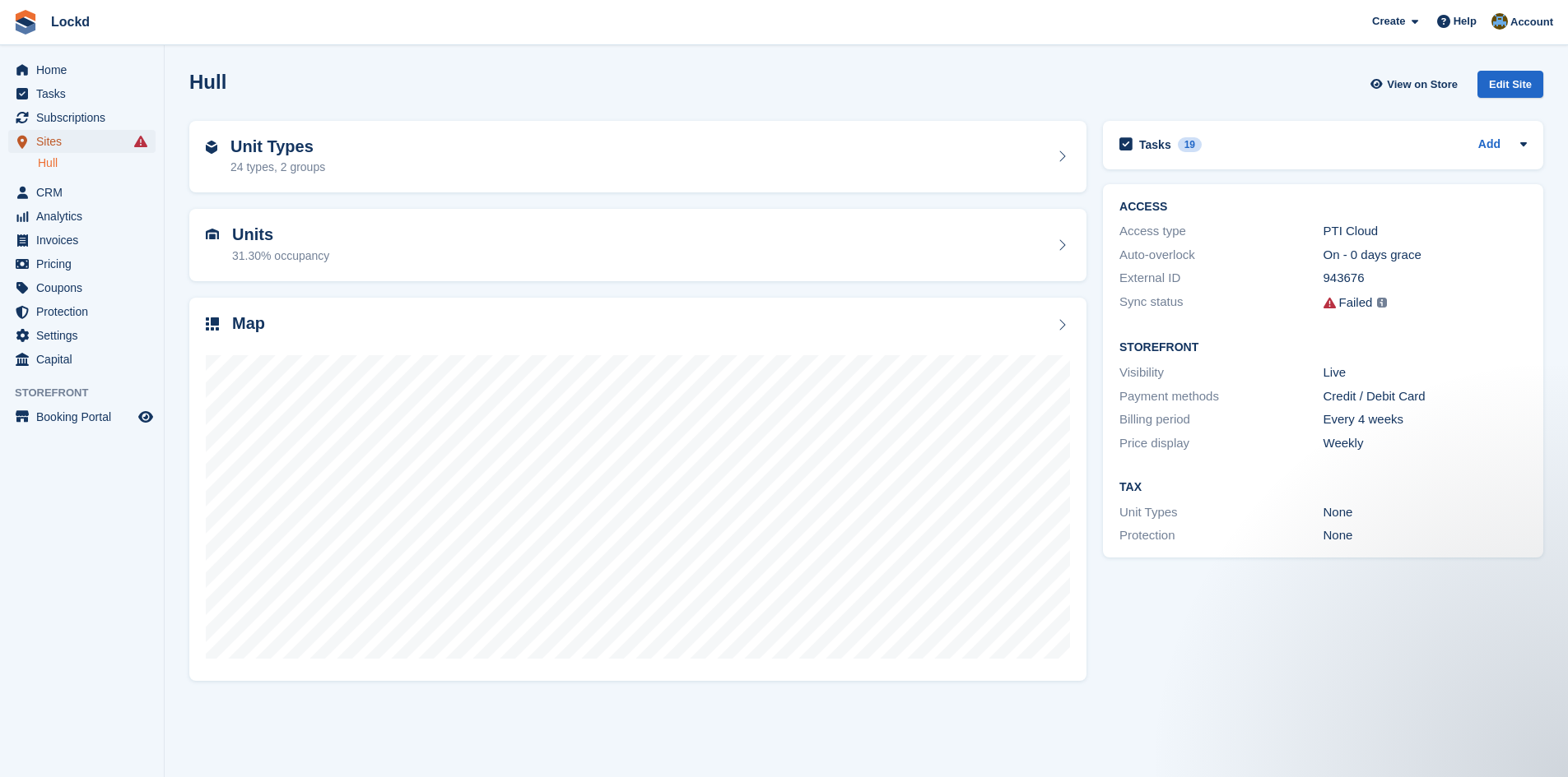
click at [72, 137] on span "Sites" at bounding box center [86, 141] width 99 height 23
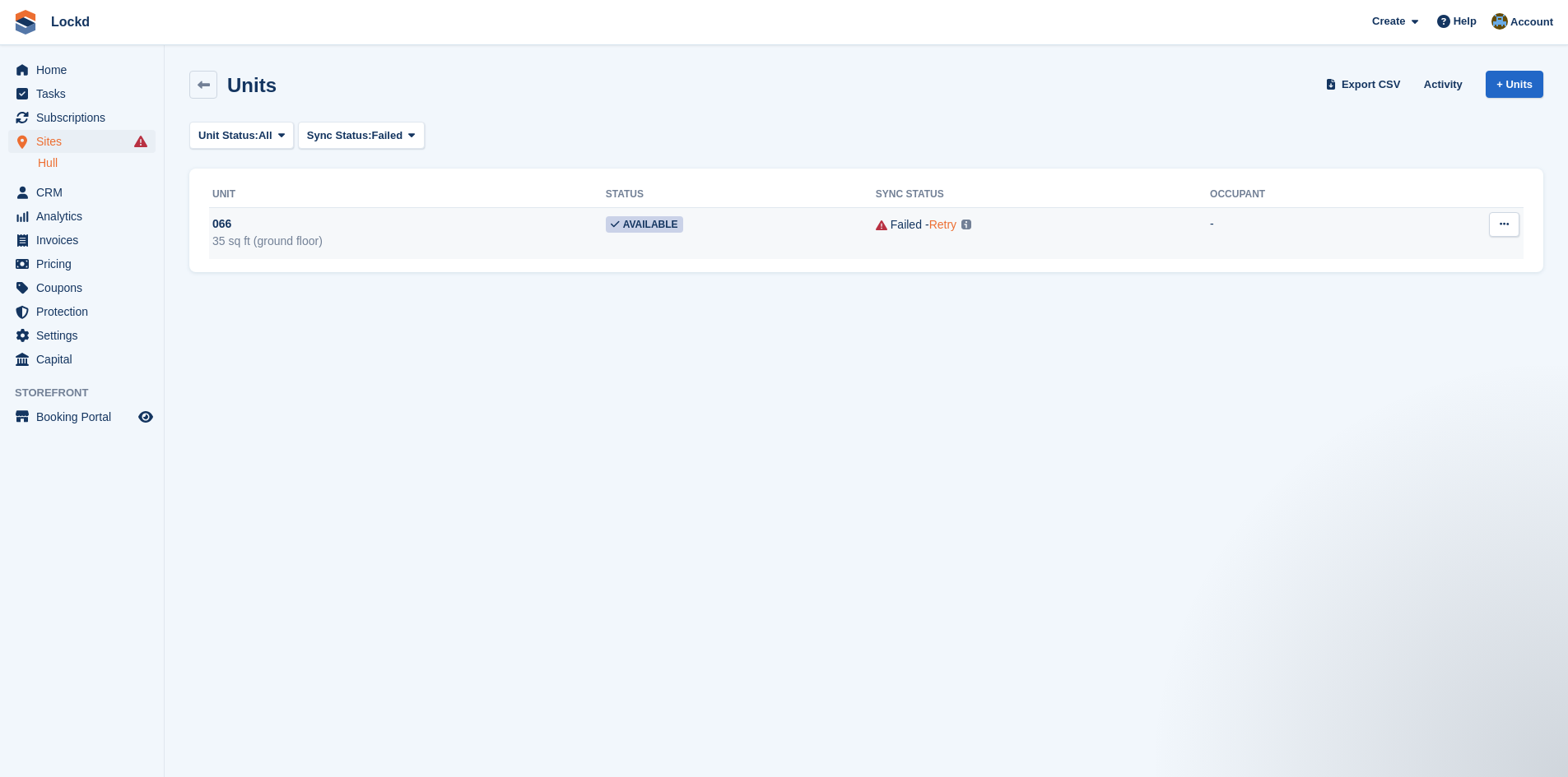
click at [945, 226] on link "Retry" at bounding box center [942, 224] width 27 height 13
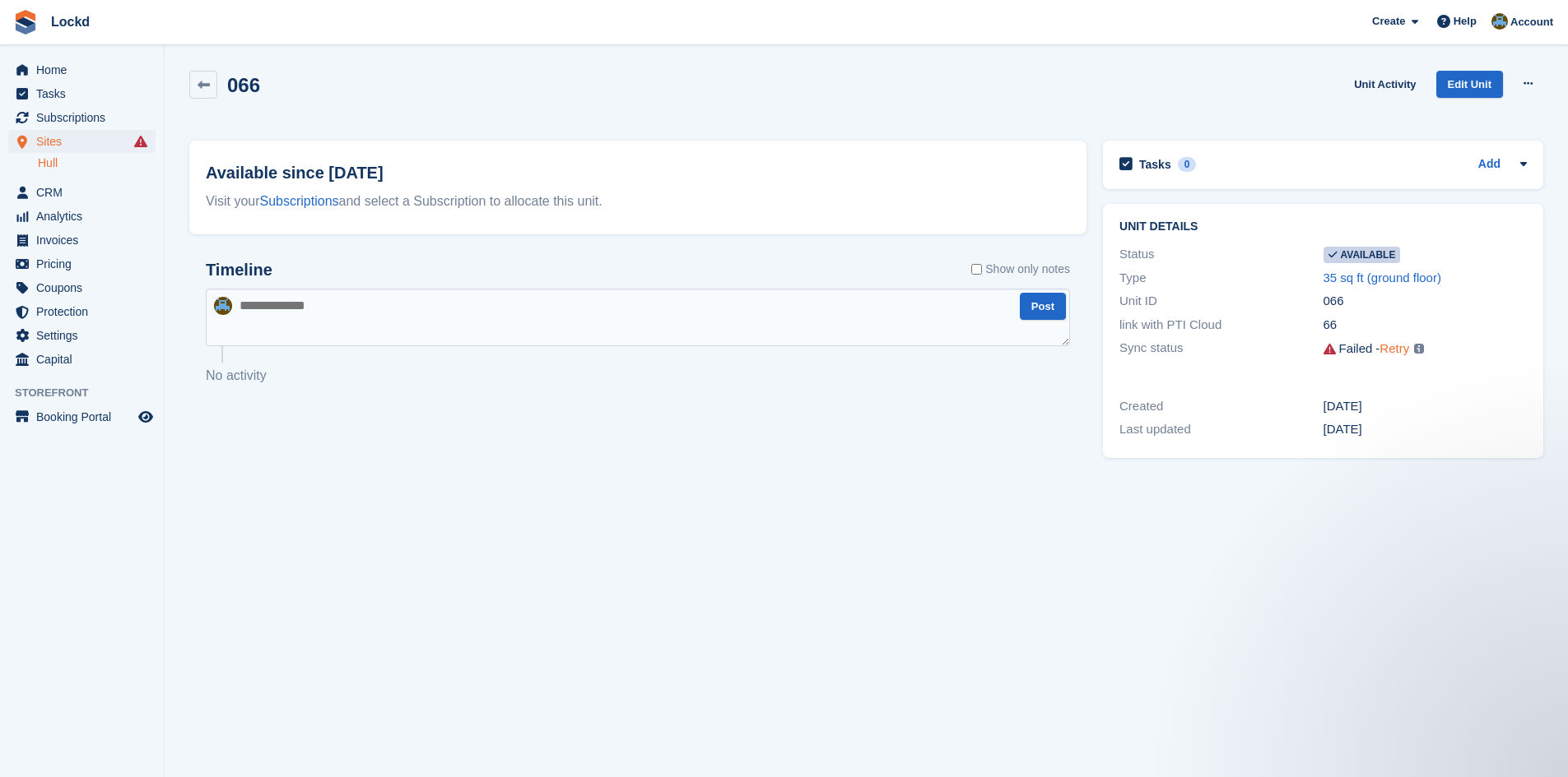
click at [1394, 350] on link "Retry" at bounding box center [1394, 347] width 30 height 14
click at [78, 116] on span "Subscriptions" at bounding box center [86, 118] width 99 height 23
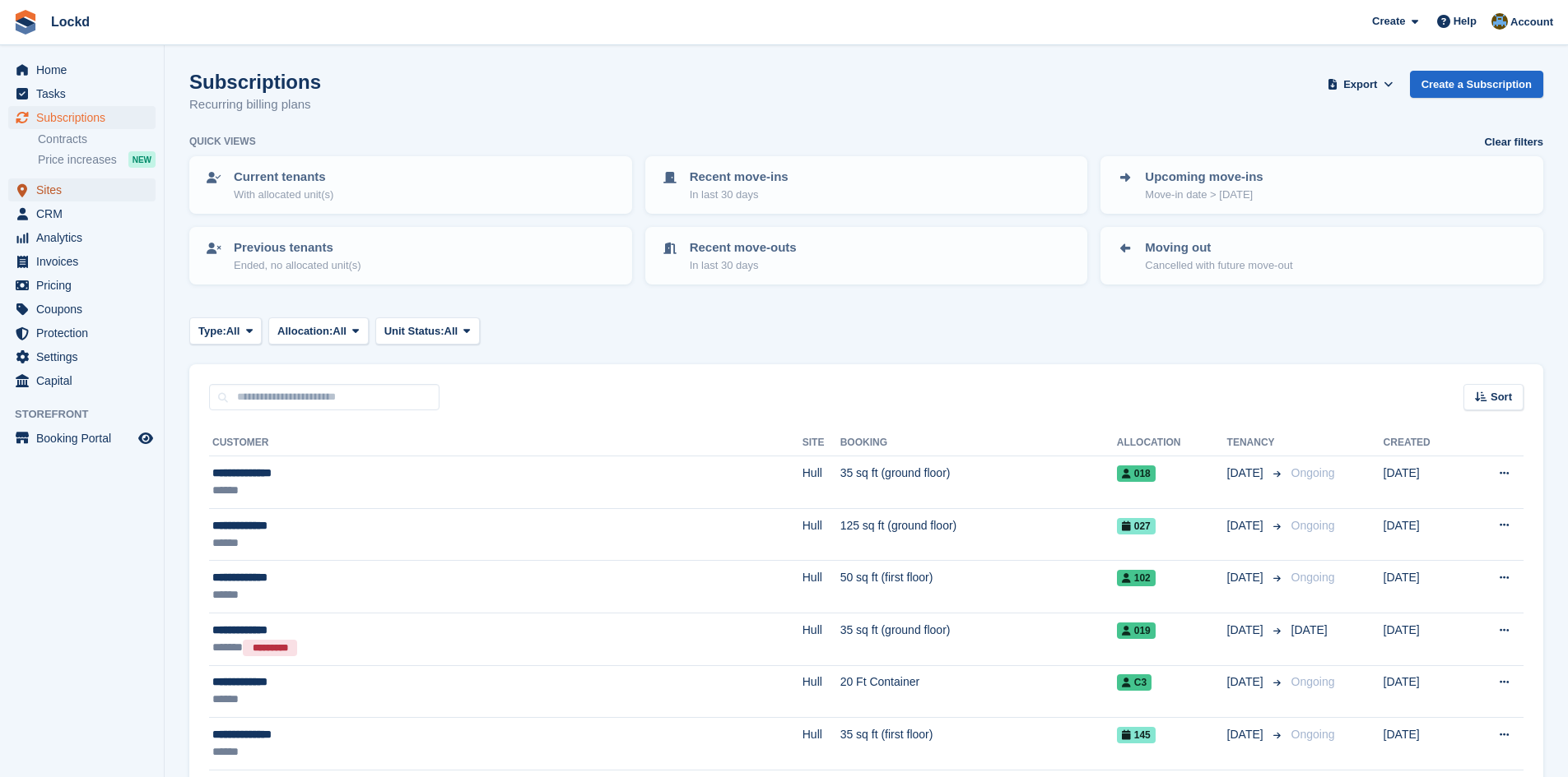
click at [64, 191] on span "Sites" at bounding box center [86, 190] width 99 height 23
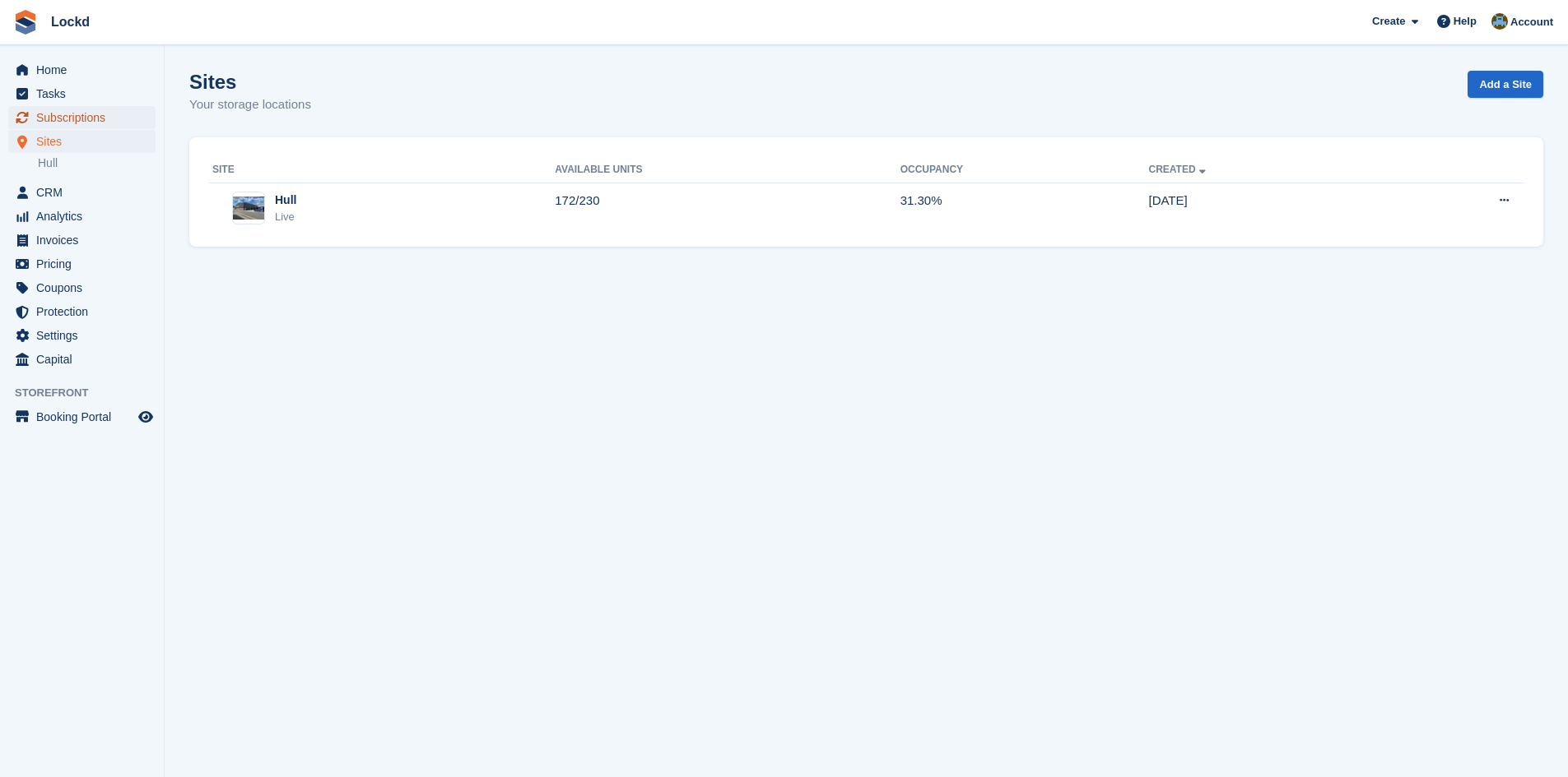
click at [47, 111] on span "Subscriptions" at bounding box center [86, 118] width 99 height 23
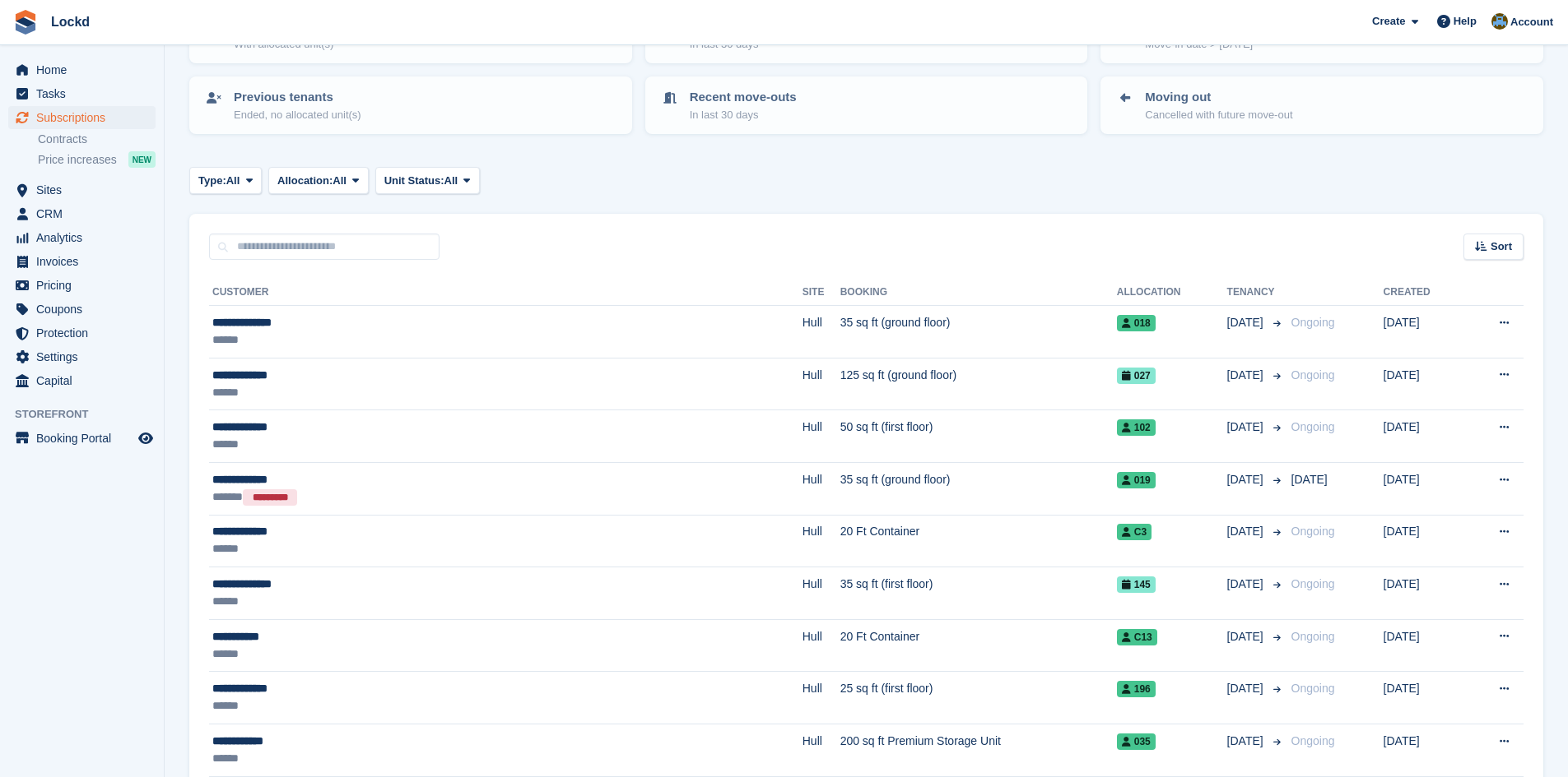
scroll to position [164, 0]
